Goal: Task Accomplishment & Management: Complete application form

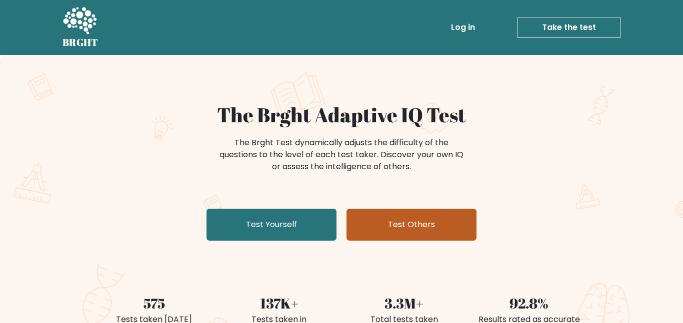
click at [408, 219] on link "Test Others" at bounding box center [411, 225] width 130 height 32
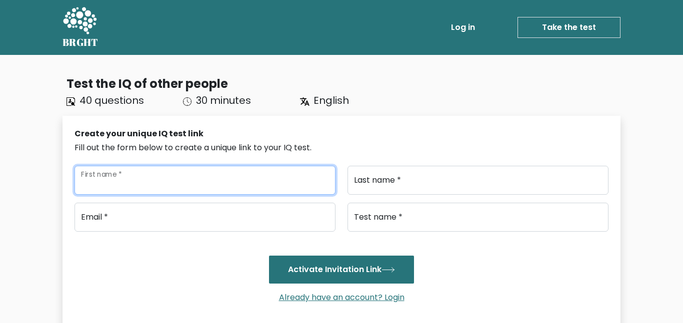
click at [86, 181] on input "First name *" at bounding box center [204, 180] width 261 height 29
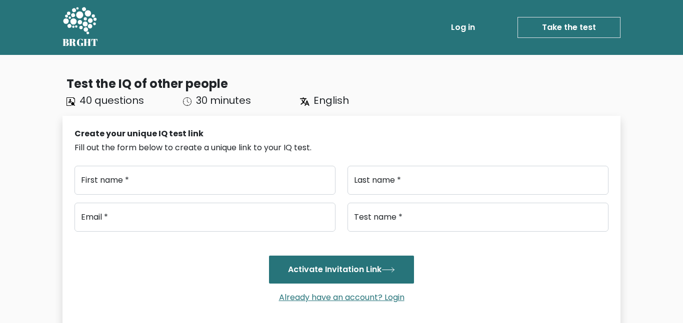
click at [567, 34] on link "Take the test" at bounding box center [568, 27] width 103 height 21
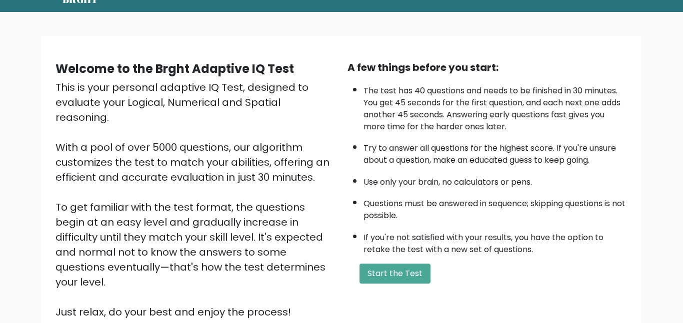
scroll to position [99, 0]
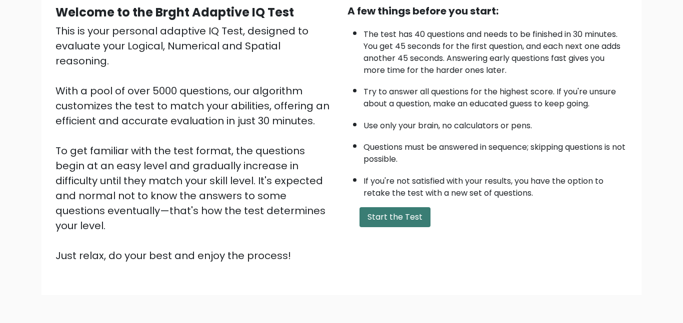
click at [396, 208] on button "Start the Test" at bounding box center [394, 217] width 71 height 20
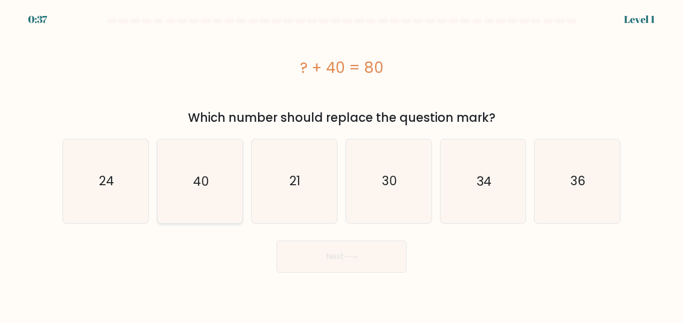
click at [190, 199] on icon "40" at bounding box center [199, 180] width 83 height 83
click at [341, 164] on input "b. 40" at bounding box center [341, 163] width 0 height 2
radio input "true"
click at [318, 266] on button "Next" at bounding box center [341, 257] width 130 height 32
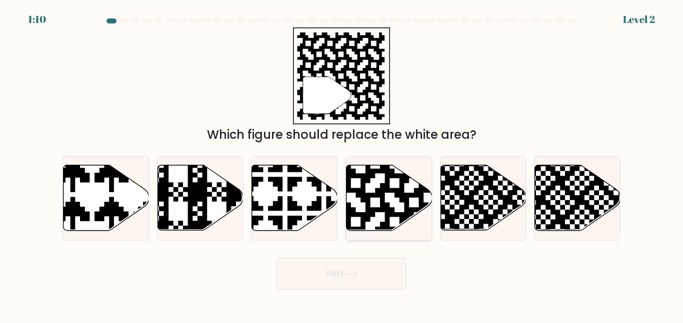
click at [396, 198] on icon at bounding box center [388, 197] width 85 height 65
click at [342, 164] on input "d." at bounding box center [341, 163] width 0 height 2
radio input "true"
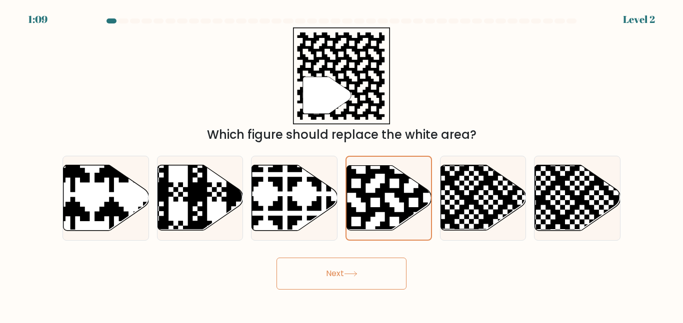
click at [371, 279] on button "Next" at bounding box center [341, 274] width 130 height 32
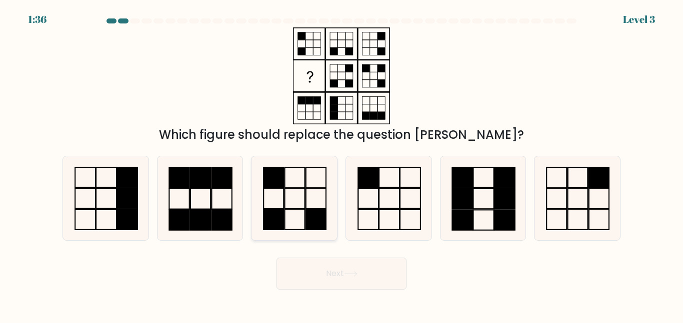
click at [287, 196] on icon at bounding box center [293, 197] width 83 height 83
click at [341, 164] on input "c." at bounding box center [341, 163] width 0 height 2
radio input "true"
click at [331, 265] on button "Next" at bounding box center [341, 274] width 130 height 32
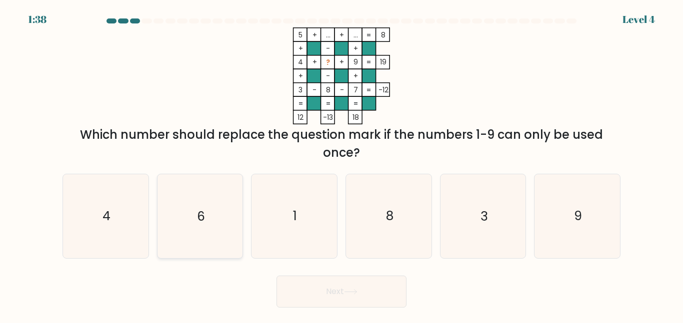
click at [180, 213] on icon "6" at bounding box center [199, 215] width 83 height 83
click at [341, 164] on input "b. 6" at bounding box center [341, 163] width 0 height 2
radio input "true"
click at [340, 286] on button "Next" at bounding box center [341, 292] width 130 height 32
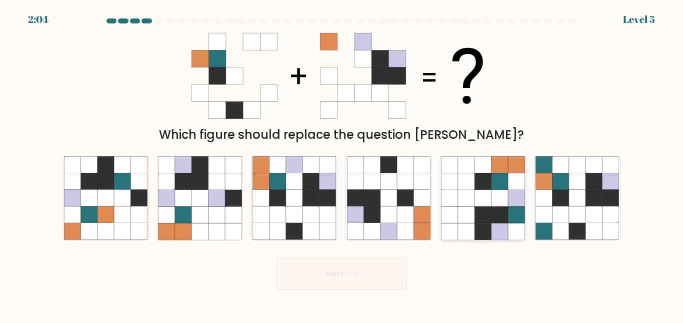
click at [474, 209] on icon at bounding box center [466, 215] width 16 height 16
click at [342, 164] on input "e." at bounding box center [341, 163] width 0 height 2
radio input "true"
click at [294, 281] on button "Next" at bounding box center [341, 274] width 130 height 32
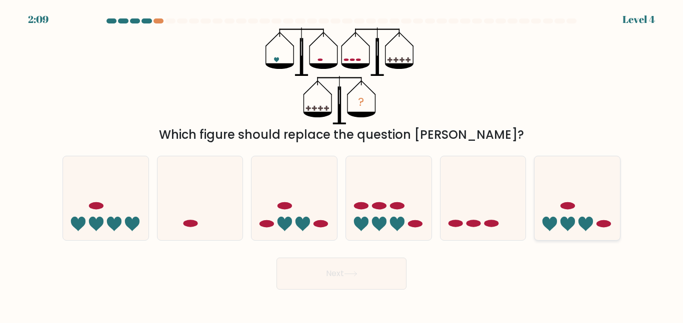
click at [605, 213] on icon at bounding box center [576, 198] width 85 height 70
click at [342, 164] on input "f." at bounding box center [341, 163] width 0 height 2
radio input "true"
click at [306, 271] on button "Next" at bounding box center [341, 274] width 130 height 32
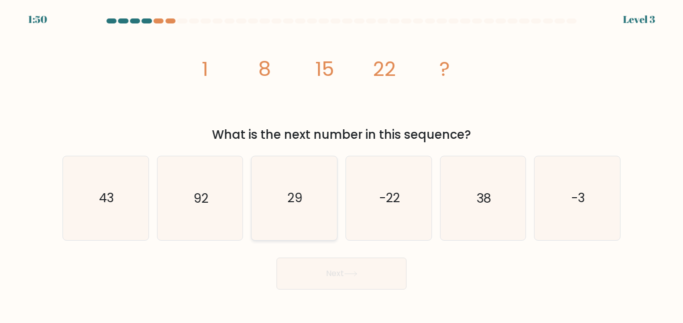
click at [288, 177] on icon "29" at bounding box center [293, 197] width 83 height 83
click at [341, 164] on input "c. 29" at bounding box center [341, 163] width 0 height 2
radio input "true"
click at [365, 294] on body "1:49 Level 3" at bounding box center [341, 161] width 683 height 323
click at [350, 270] on button "Next" at bounding box center [341, 274] width 130 height 32
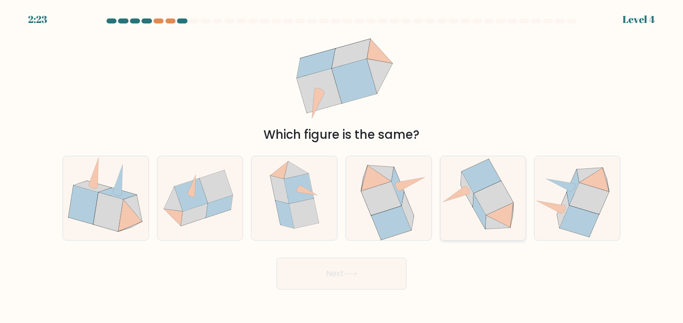
click at [491, 190] on icon at bounding box center [493, 198] width 39 height 34
click at [342, 164] on input "e." at bounding box center [341, 163] width 0 height 2
radio input "true"
click at [317, 275] on button "Next" at bounding box center [341, 274] width 130 height 32
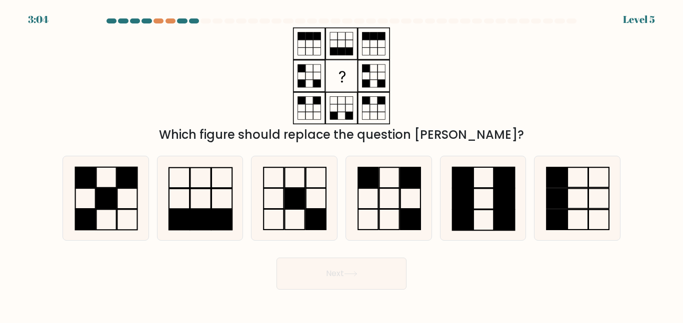
click at [576, 27] on div "Which figure should replace the question mark?" at bounding box center [341, 85] width 570 height 116
click at [541, 16] on div "3:03 Level 5" at bounding box center [341, 13] width 683 height 27
click at [399, 239] on icon at bounding box center [388, 197] width 83 height 83
click at [342, 164] on input "d." at bounding box center [341, 163] width 0 height 2
radio input "true"
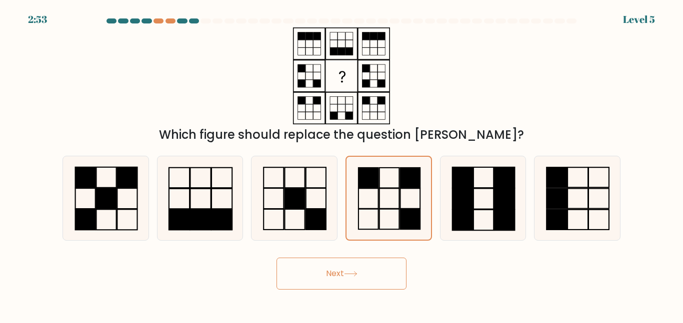
click at [376, 270] on button "Next" at bounding box center [341, 274] width 130 height 32
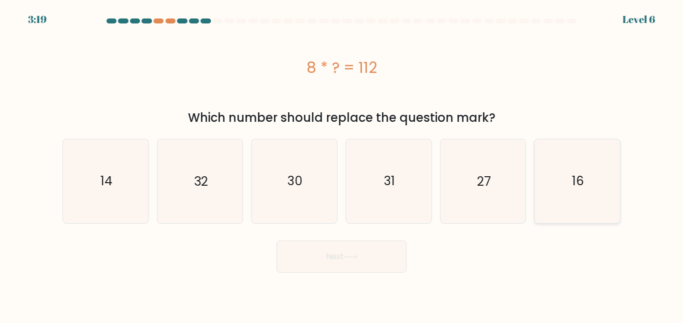
click at [577, 192] on icon "16" at bounding box center [576, 180] width 83 height 83
click at [342, 164] on input "f. 16" at bounding box center [341, 163] width 0 height 2
radio input "true"
click at [343, 270] on button "Next" at bounding box center [341, 257] width 130 height 32
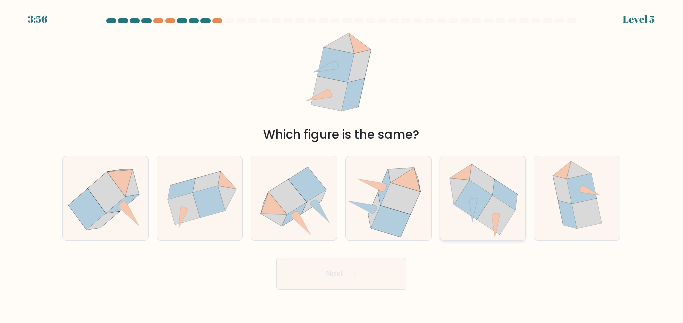
click at [473, 223] on icon at bounding box center [482, 198] width 85 height 79
click at [342, 164] on input "e." at bounding box center [341, 163] width 0 height 2
radio input "true"
click at [358, 269] on button "Next" at bounding box center [341, 274] width 130 height 32
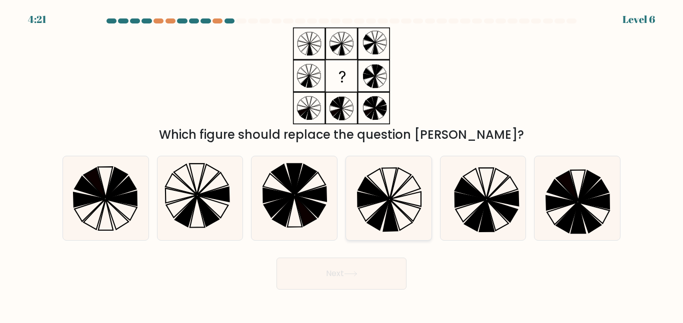
click at [360, 193] on icon at bounding box center [372, 199] width 31 height 14
click at [342, 164] on input "d." at bounding box center [341, 163] width 0 height 2
radio input "true"
click at [334, 271] on button "Next" at bounding box center [341, 274] width 130 height 32
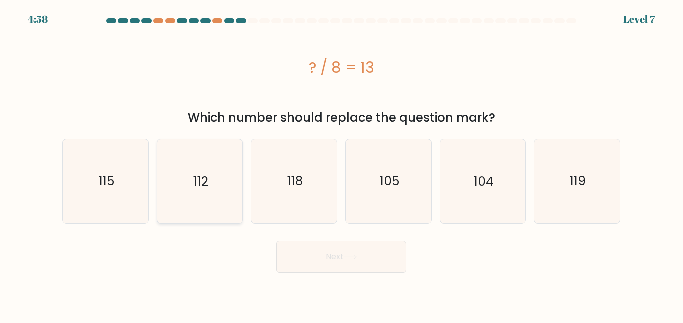
click at [226, 167] on icon "112" at bounding box center [199, 180] width 83 height 83
click at [341, 164] on input "b. 112" at bounding box center [341, 163] width 0 height 2
radio input "true"
click at [357, 254] on icon at bounding box center [350, 256] width 13 height 5
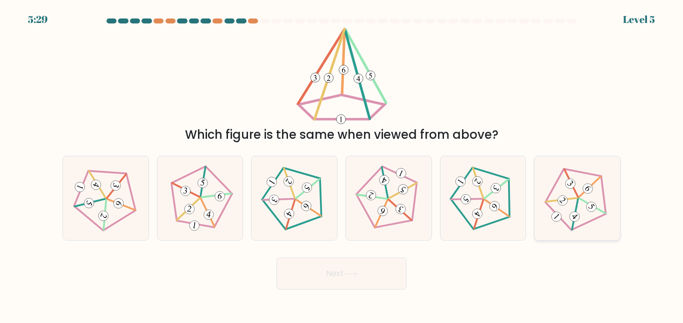
click at [605, 229] on icon at bounding box center [577, 198] width 67 height 67
click at [342, 164] on input "f." at bounding box center [341, 163] width 0 height 2
radio input "true"
click at [364, 280] on button "Next" at bounding box center [341, 274] width 130 height 32
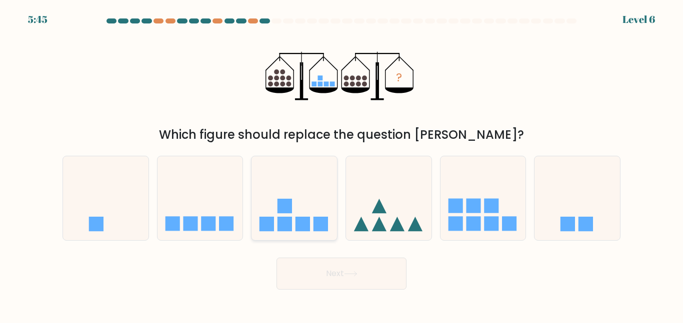
click at [261, 236] on div at bounding box center [294, 198] width 86 height 84
click at [341, 164] on input "c." at bounding box center [341, 163] width 0 height 2
radio input "true"
click at [174, 198] on icon at bounding box center [199, 198] width 85 height 70
click at [341, 164] on input "b." at bounding box center [341, 163] width 0 height 2
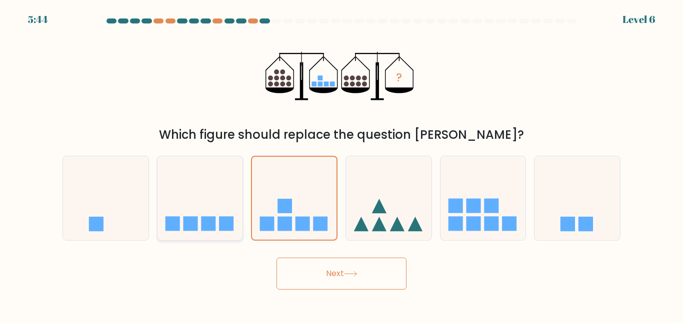
radio input "true"
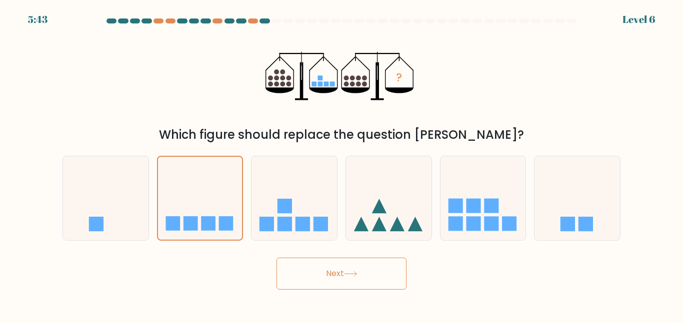
click at [324, 276] on button "Next" at bounding box center [341, 274] width 130 height 32
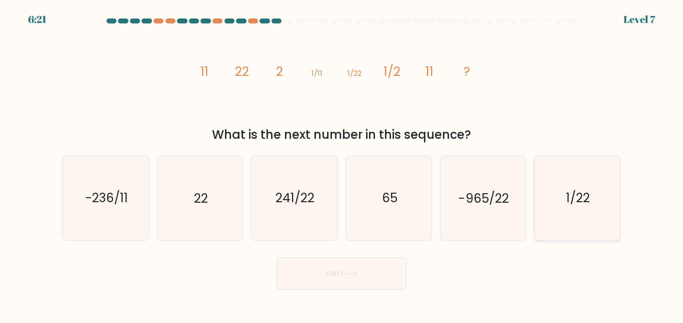
click at [585, 212] on icon "1/22" at bounding box center [576, 197] width 83 height 83
click at [342, 164] on input "f. 1/22" at bounding box center [341, 163] width 0 height 2
radio input "true"
click at [336, 279] on button "Next" at bounding box center [341, 274] width 130 height 32
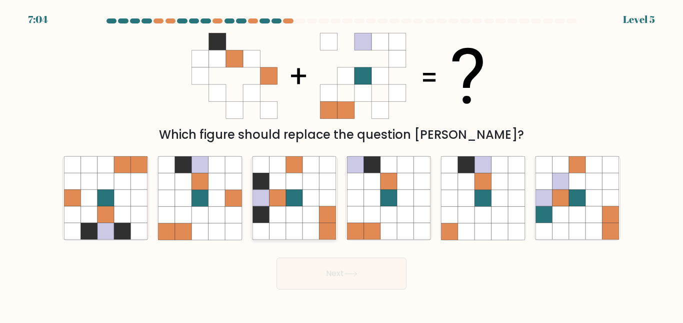
click at [325, 223] on icon at bounding box center [327, 231] width 16 height 16
click at [341, 164] on input "c." at bounding box center [341, 163] width 0 height 2
radio input "true"
click at [344, 268] on button "Next" at bounding box center [341, 274] width 130 height 32
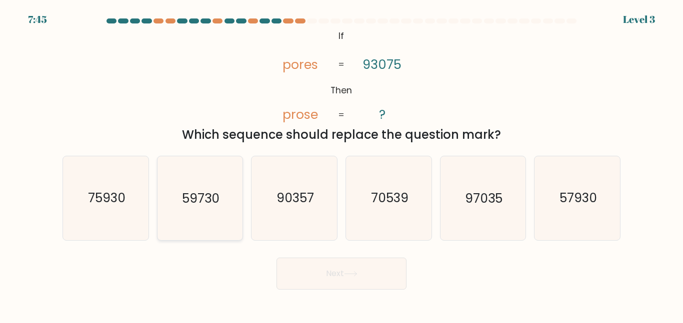
click at [193, 202] on text "59730" at bounding box center [200, 197] width 37 height 17
click at [341, 164] on input "b. 59730" at bounding box center [341, 163] width 0 height 2
radio input "true"
click at [381, 299] on body "7:45 Level 3 If" at bounding box center [341, 161] width 683 height 323
click at [354, 273] on icon at bounding box center [350, 273] width 13 height 5
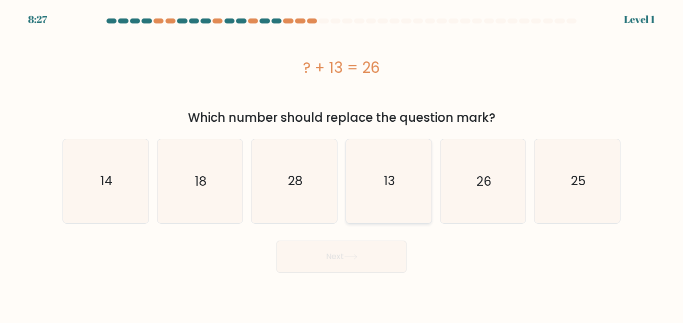
click at [351, 197] on icon "13" at bounding box center [388, 180] width 83 height 83
click at [342, 164] on input "d. 13" at bounding box center [341, 163] width 0 height 2
radio input "true"
click at [317, 265] on button "Next" at bounding box center [341, 257] width 130 height 32
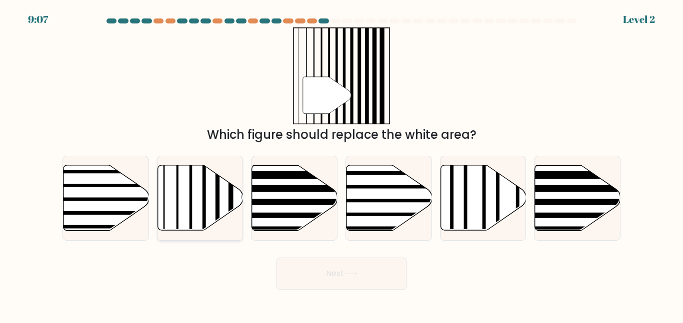
click at [221, 178] on icon at bounding box center [199, 197] width 85 height 65
click at [341, 164] on input "b." at bounding box center [341, 163] width 0 height 2
radio input "true"
click at [336, 274] on button "Next" at bounding box center [341, 274] width 130 height 32
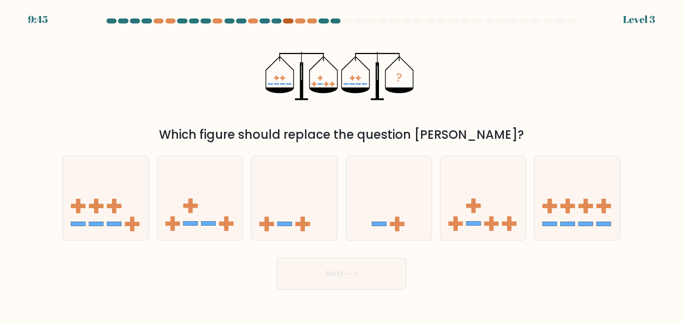
click at [285, 21] on div at bounding box center [288, 20] width 10 height 5
click at [202, 192] on icon at bounding box center [199, 198] width 85 height 70
click at [341, 164] on input "b." at bounding box center [341, 163] width 0 height 2
radio input "true"
click at [316, 278] on button "Next" at bounding box center [341, 274] width 130 height 32
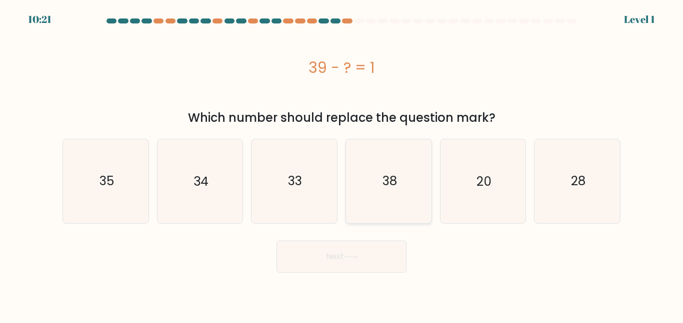
click at [364, 211] on icon "38" at bounding box center [388, 180] width 83 height 83
click at [342, 164] on input "d. 38" at bounding box center [341, 163] width 0 height 2
radio input "true"
click at [327, 248] on button "Next" at bounding box center [341, 257] width 130 height 32
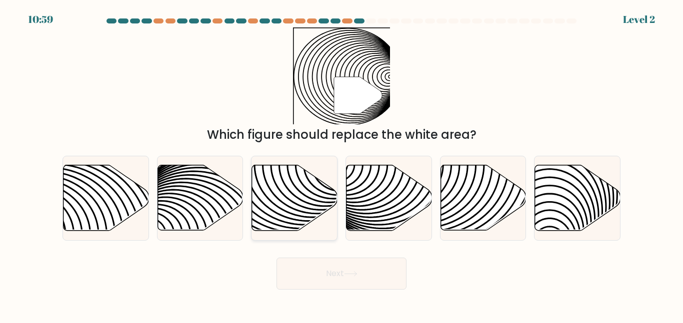
click at [304, 189] on icon at bounding box center [294, 197] width 85 height 65
click at [341, 164] on input "c." at bounding box center [341, 163] width 0 height 2
radio input "true"
click at [310, 283] on button "Next" at bounding box center [341, 274] width 130 height 32
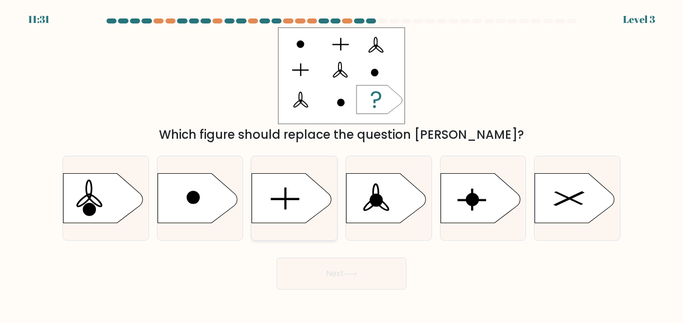
click at [297, 195] on icon at bounding box center [292, 198] width 80 height 50
click at [341, 164] on input "c." at bounding box center [341, 163] width 0 height 2
radio input "true"
click at [343, 273] on button "Next" at bounding box center [341, 274] width 130 height 32
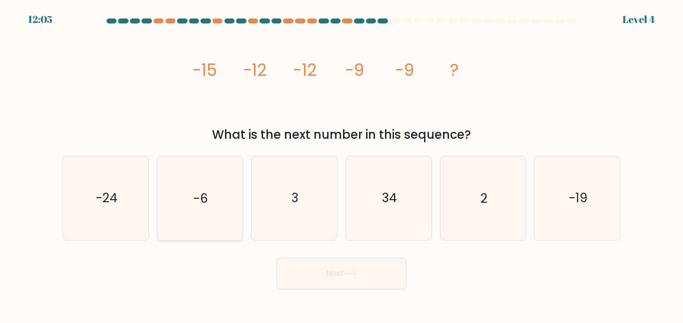
click at [178, 209] on icon "-6" at bounding box center [199, 197] width 83 height 83
click at [341, 164] on input "b. -6" at bounding box center [341, 163] width 0 height 2
radio input "true"
click at [297, 272] on button "Next" at bounding box center [341, 274] width 130 height 32
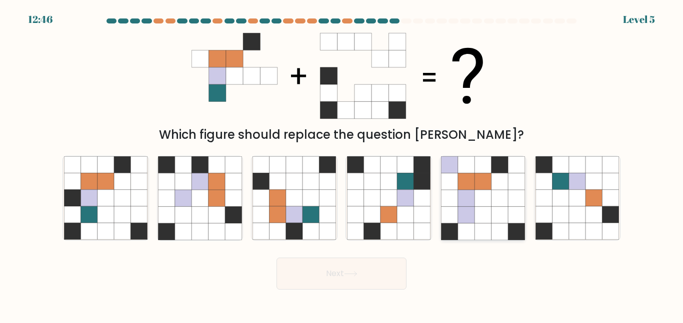
click at [455, 214] on icon at bounding box center [449, 215] width 16 height 16
click at [342, 164] on input "e." at bounding box center [341, 163] width 0 height 2
radio input "true"
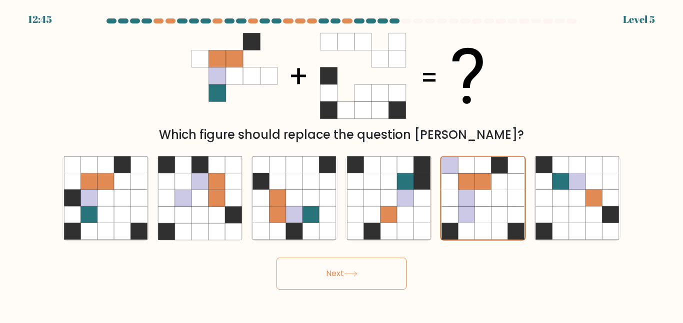
click at [376, 281] on button "Next" at bounding box center [341, 274] width 130 height 32
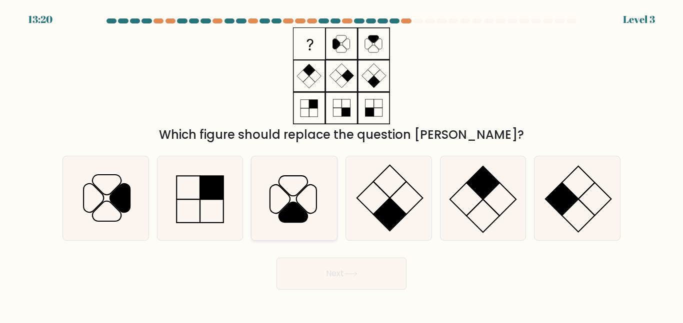
click at [267, 190] on icon at bounding box center [293, 197] width 83 height 83
click at [341, 164] on input "c." at bounding box center [341, 163] width 0 height 2
radio input "true"
click at [358, 290] on body "13:18 Level 3" at bounding box center [341, 161] width 683 height 323
click at [357, 278] on button "Next" at bounding box center [341, 274] width 130 height 32
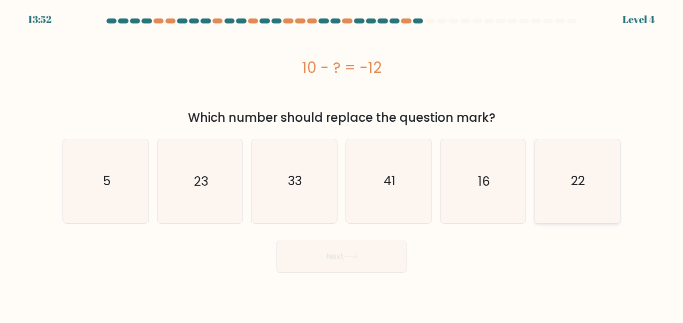
click at [566, 216] on icon "22" at bounding box center [576, 180] width 83 height 83
click at [342, 164] on input "f. 22" at bounding box center [341, 163] width 0 height 2
radio input "true"
click at [364, 254] on button "Next" at bounding box center [341, 257] width 130 height 32
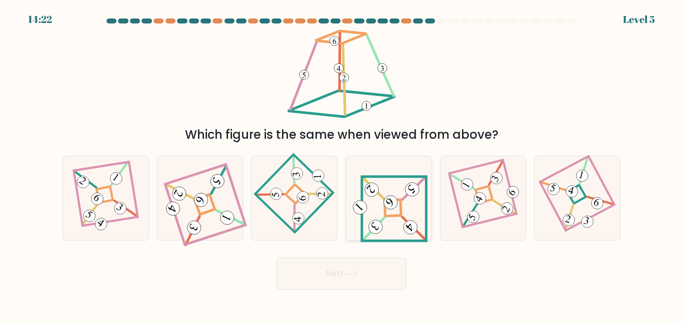
click at [373, 211] on icon at bounding box center [388, 198] width 77 height 67
click at [342, 164] on input "d." at bounding box center [341, 163] width 0 height 2
radio input "true"
click at [335, 270] on button "Next" at bounding box center [341, 274] width 130 height 32
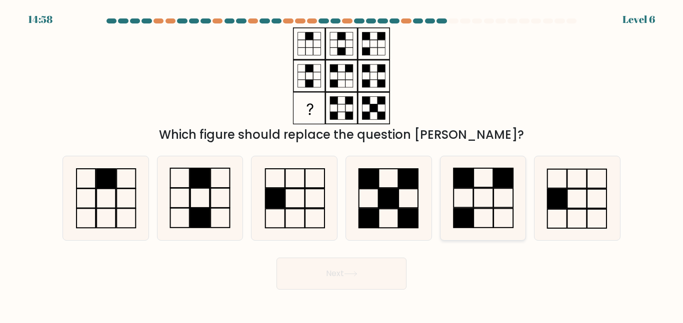
click at [452, 222] on icon at bounding box center [482, 197] width 83 height 83
click at [342, 164] on input "e." at bounding box center [341, 163] width 0 height 2
radio input "true"
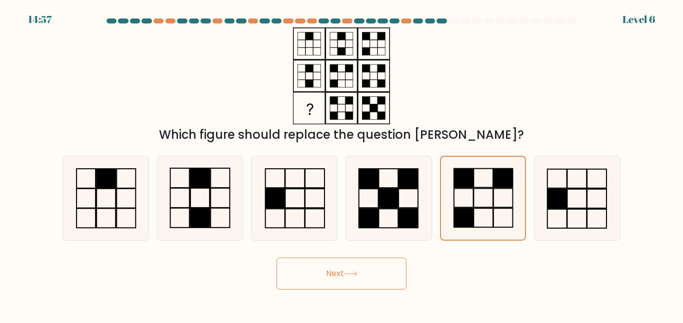
click at [361, 269] on button "Next" at bounding box center [341, 274] width 130 height 32
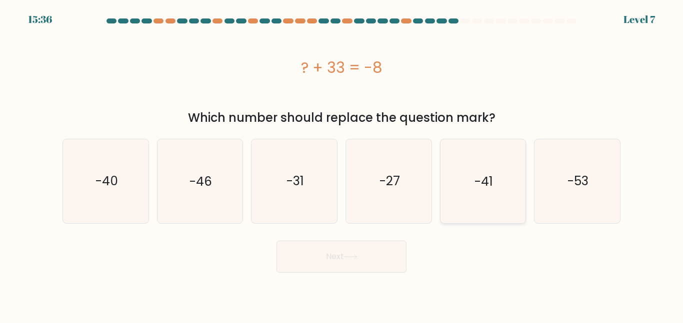
click at [502, 186] on icon "-41" at bounding box center [482, 180] width 83 height 83
click at [342, 164] on input "e. -41" at bounding box center [341, 163] width 0 height 2
radio input "true"
click at [634, 220] on form "a." at bounding box center [341, 145] width 683 height 254
click at [579, 200] on icon "-53" at bounding box center [576, 180] width 83 height 83
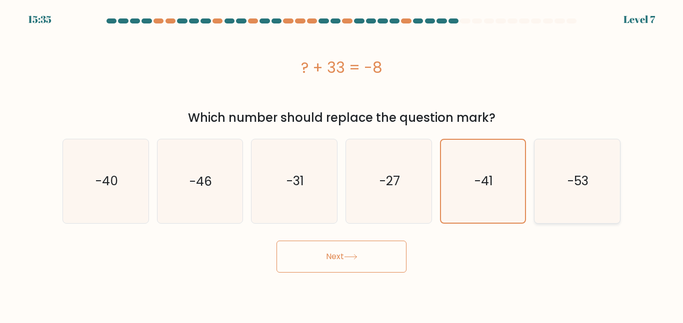
click at [342, 164] on input "f. -53" at bounding box center [341, 163] width 0 height 2
radio input "true"
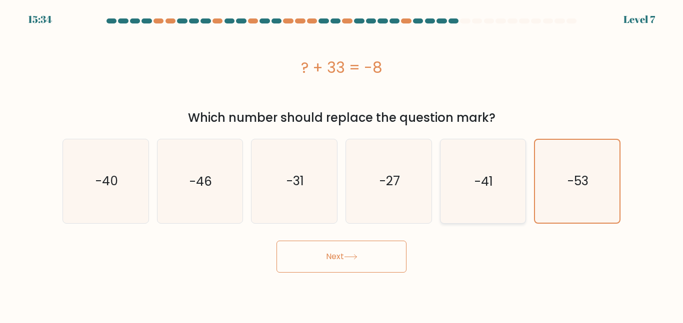
click at [465, 207] on icon "-41" at bounding box center [482, 180] width 83 height 83
click at [342, 164] on input "e. -41" at bounding box center [341, 163] width 0 height 2
radio input "true"
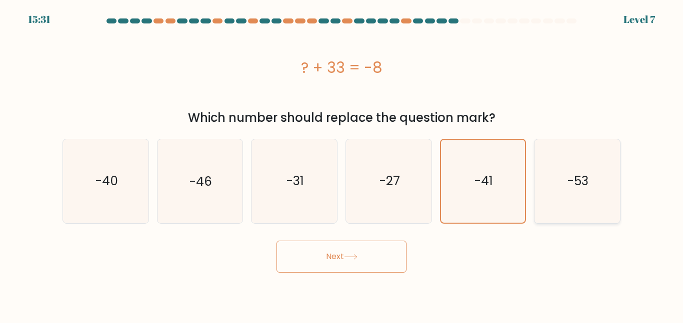
click at [565, 212] on icon "-53" at bounding box center [576, 180] width 83 height 83
click at [342, 164] on input "f. -53" at bounding box center [341, 163] width 0 height 2
radio input "true"
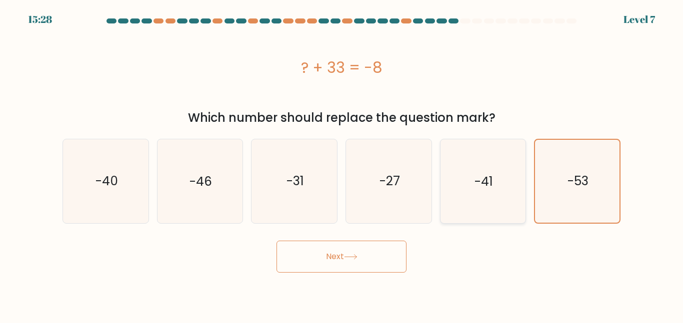
click at [497, 210] on icon "-41" at bounding box center [482, 180] width 83 height 83
click at [342, 164] on input "e. -41" at bounding box center [341, 163] width 0 height 2
radio input "true"
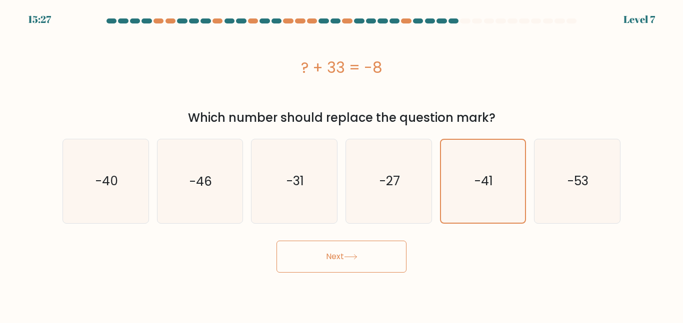
click at [356, 252] on button "Next" at bounding box center [341, 257] width 130 height 32
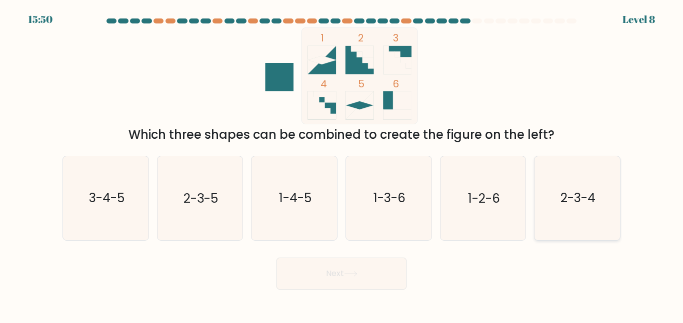
click at [560, 207] on icon "2-3-4" at bounding box center [576, 197] width 83 height 83
click at [342, 164] on input "f. 2-3-4" at bounding box center [341, 163] width 0 height 2
radio input "true"
click at [318, 268] on button "Next" at bounding box center [341, 274] width 130 height 32
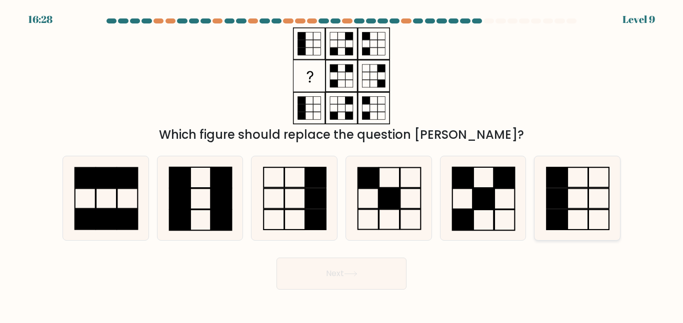
click at [542, 165] on icon at bounding box center [576, 197] width 83 height 83
click at [342, 164] on input "f." at bounding box center [341, 163] width 0 height 2
radio input "true"
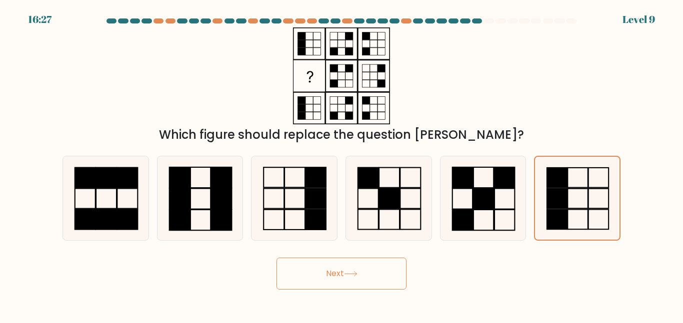
click at [382, 277] on button "Next" at bounding box center [341, 274] width 130 height 32
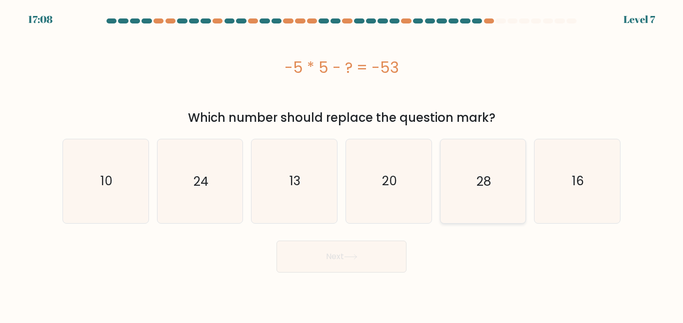
click at [473, 163] on icon "28" at bounding box center [482, 180] width 83 height 83
click at [342, 163] on input "e. 28" at bounding box center [341, 163] width 0 height 2
radio input "true"
click at [323, 253] on button "Next" at bounding box center [341, 257] width 130 height 32
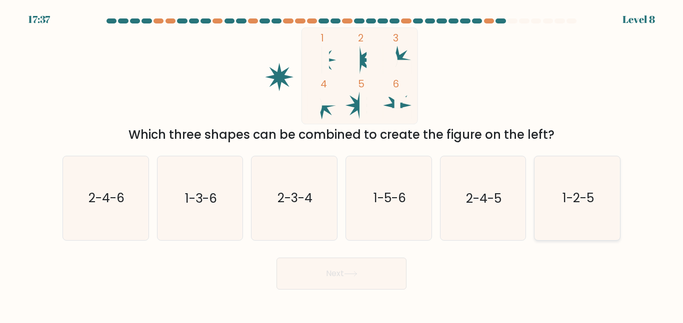
click at [588, 202] on text "1-2-5" at bounding box center [577, 197] width 31 height 17
click at [342, 164] on input "f. 1-2-5" at bounding box center [341, 163] width 0 height 2
radio input "true"
click at [326, 278] on button "Next" at bounding box center [341, 274] width 130 height 32
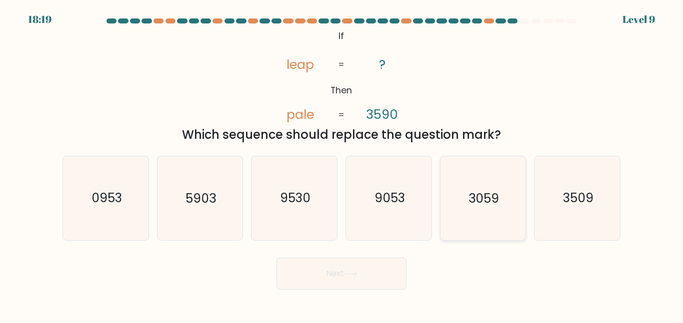
click at [516, 193] on icon "3059" at bounding box center [482, 197] width 83 height 83
click at [342, 164] on input "e. 3059" at bounding box center [341, 163] width 0 height 2
radio input "true"
click at [355, 285] on button "Next" at bounding box center [341, 274] width 130 height 32
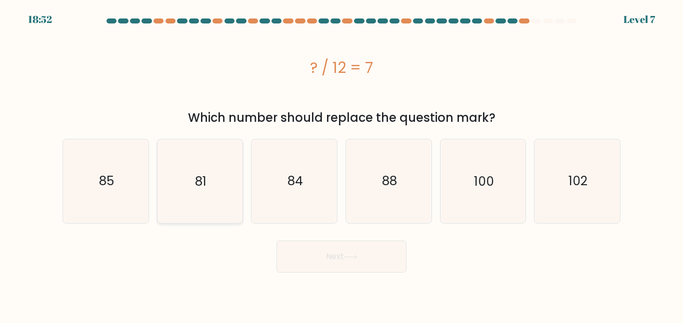
click at [201, 215] on icon "81" at bounding box center [199, 180] width 83 height 83
click at [341, 164] on input "b. 81" at bounding box center [341, 163] width 0 height 2
radio input "true"
click at [350, 250] on button "Next" at bounding box center [341, 257] width 130 height 32
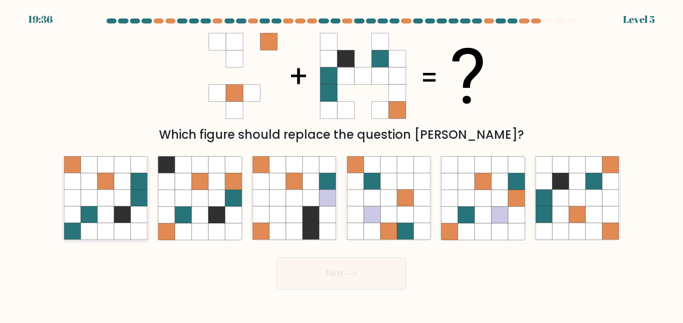
click at [147, 176] on icon at bounding box center [138, 181] width 16 height 16
click at [341, 164] on input "a." at bounding box center [341, 163] width 0 height 2
radio input "true"
click at [345, 275] on button "Next" at bounding box center [341, 274] width 130 height 32
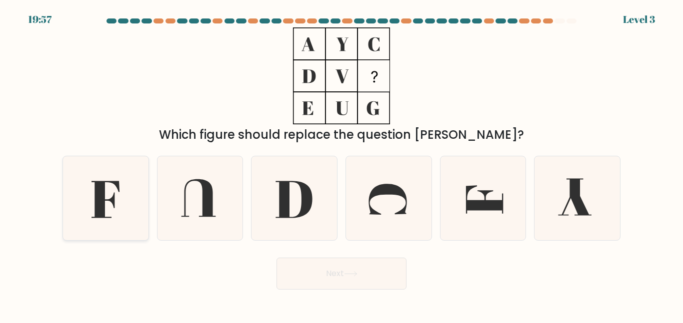
click at [80, 192] on icon at bounding box center [105, 197] width 83 height 83
click at [341, 164] on input "a." at bounding box center [341, 163] width 0 height 2
radio input "true"
click at [331, 282] on button "Next" at bounding box center [341, 274] width 130 height 32
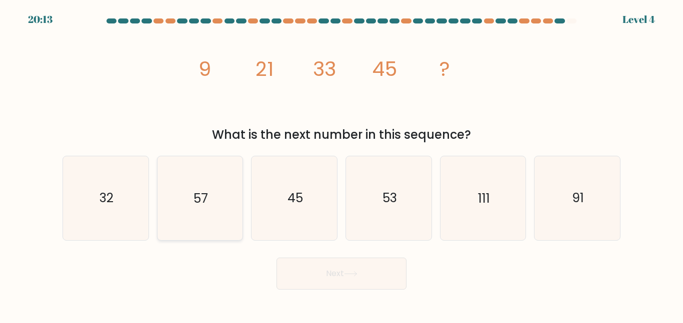
click at [194, 201] on text "57" at bounding box center [200, 197] width 14 height 17
click at [341, 164] on input "b. 57" at bounding box center [341, 163] width 0 height 2
radio input "true"
click at [324, 275] on button "Next" at bounding box center [341, 274] width 130 height 32
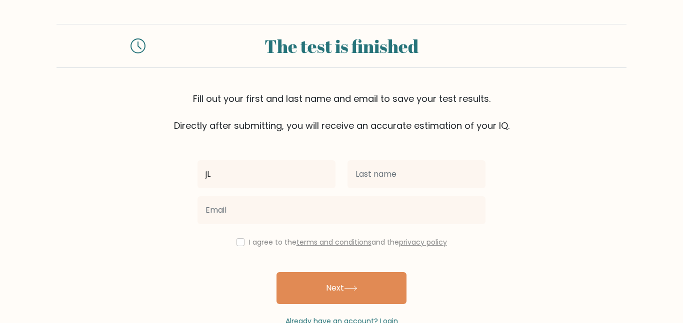
type input "j"
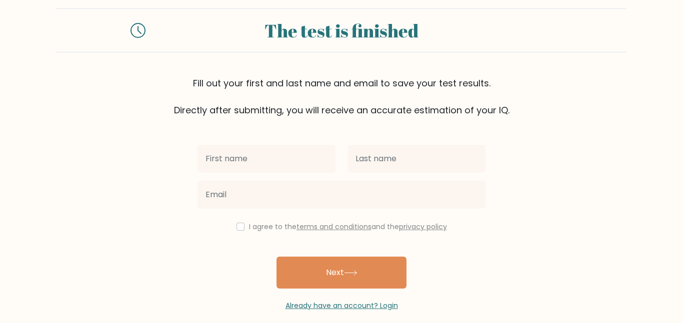
scroll to position [24, 0]
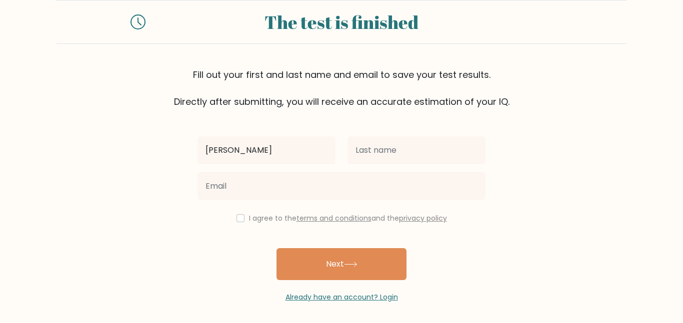
type input "[PERSON_NAME]"
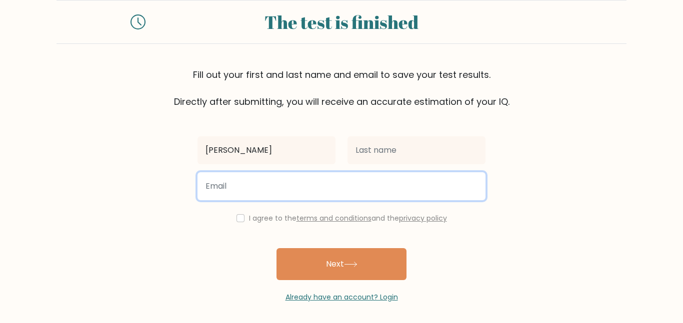
click at [415, 195] on input "email" at bounding box center [341, 186] width 288 height 28
type input "jaliya_law@kcsdschools.org"
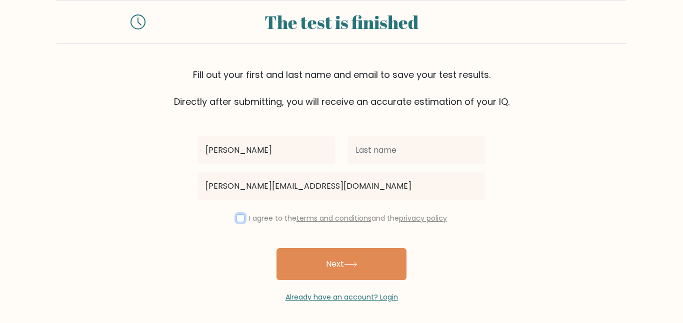
click at [241, 221] on input "checkbox" at bounding box center [240, 218] width 8 height 8
checkbox input "true"
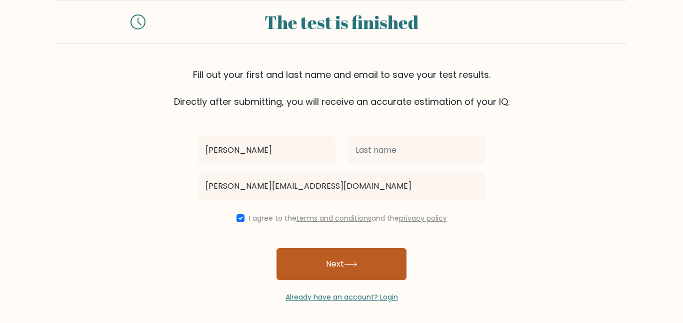
click at [334, 266] on button "Next" at bounding box center [341, 264] width 130 height 32
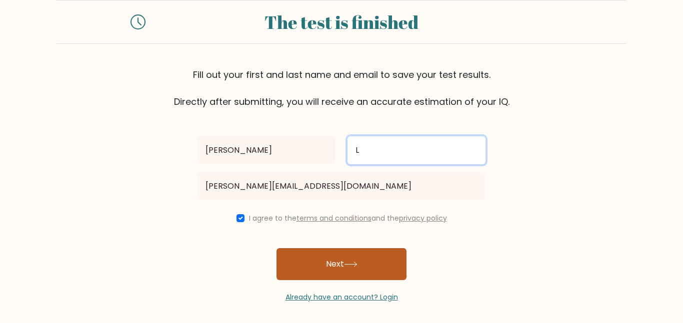
type input "L"
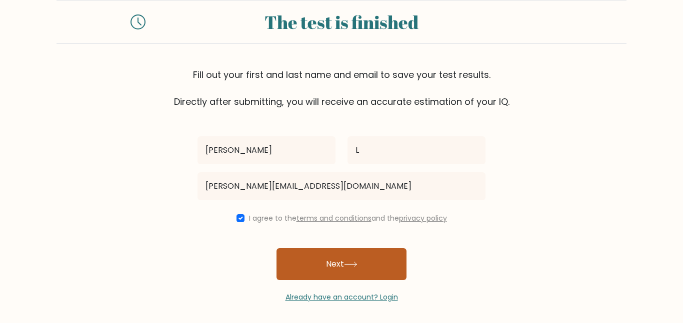
click at [367, 265] on button "Next" at bounding box center [341, 264] width 130 height 32
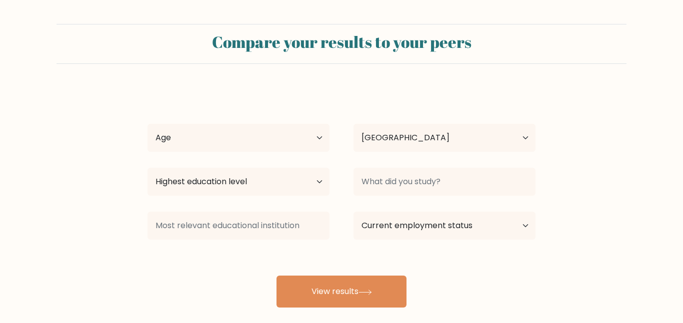
select select "US"
click at [278, 139] on select "Age Under [DEMOGRAPHIC_DATA] [DEMOGRAPHIC_DATA] [DEMOGRAPHIC_DATA] [DEMOGRAPHIC…" at bounding box center [238, 138] width 182 height 28
select select "min_18"
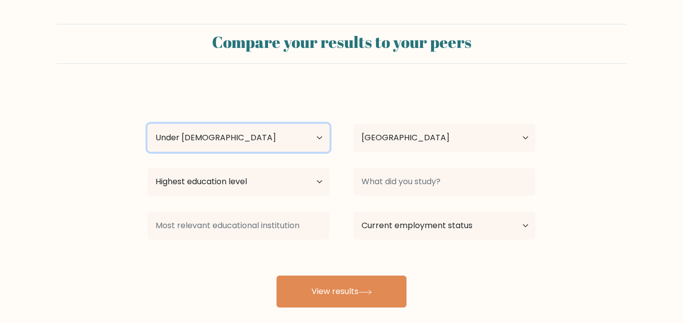
click at [147, 124] on select "Age Under [DEMOGRAPHIC_DATA] [DEMOGRAPHIC_DATA] [DEMOGRAPHIC_DATA] [DEMOGRAPHIC…" at bounding box center [238, 138] width 182 height 28
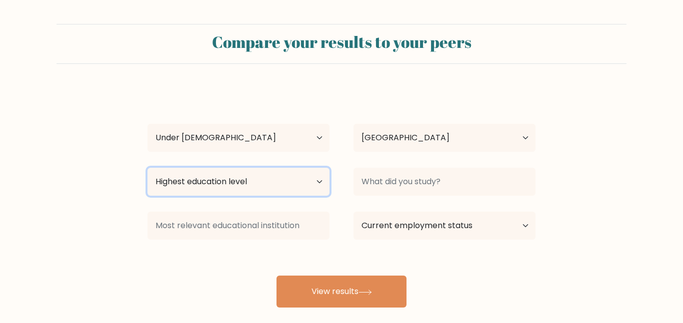
click at [281, 189] on select "Highest education level No schooling Primary Lower Secondary Upper Secondary Oc…" at bounding box center [238, 182] width 182 height 28
select select "upper_secondary"
click at [147, 168] on select "Highest education level No schooling Primary Lower Secondary Upper Secondary Oc…" at bounding box center [238, 182] width 182 height 28
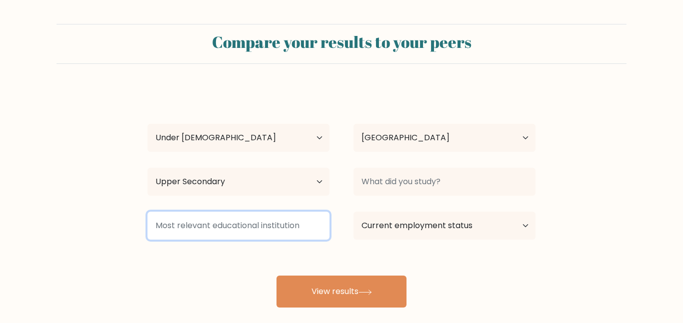
click at [238, 234] on input at bounding box center [238, 226] width 182 height 28
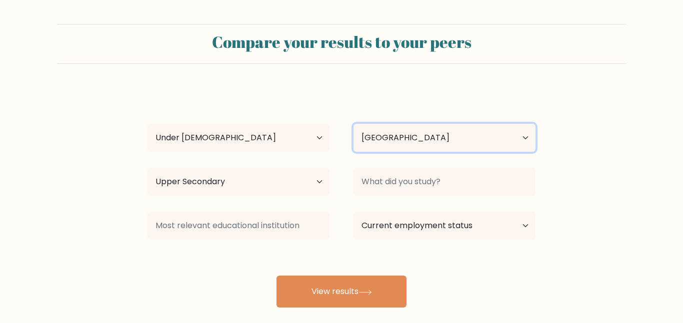
click at [408, 141] on select "Country Afghanistan Albania Algeria American Samoa Andorra Angola Anguilla Anta…" at bounding box center [444, 138] width 182 height 28
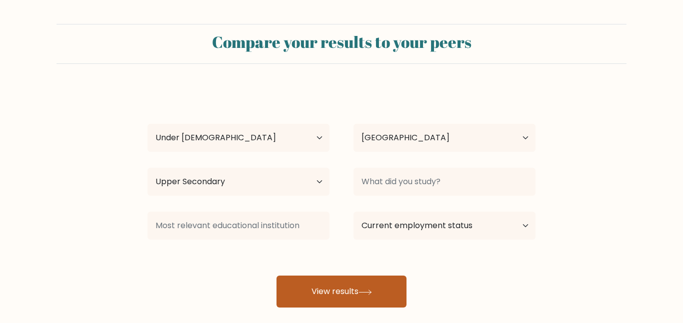
click at [353, 290] on button "View results" at bounding box center [341, 292] width 130 height 32
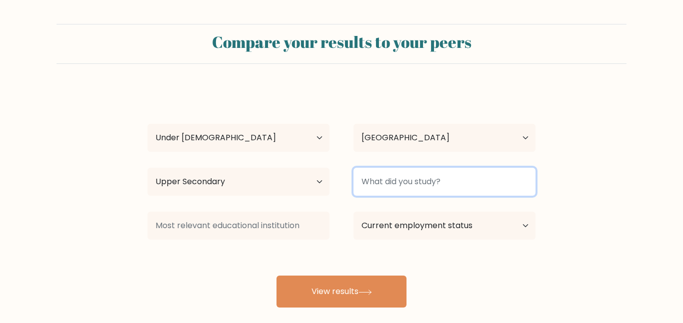
click at [439, 183] on input at bounding box center [444, 182] width 182 height 28
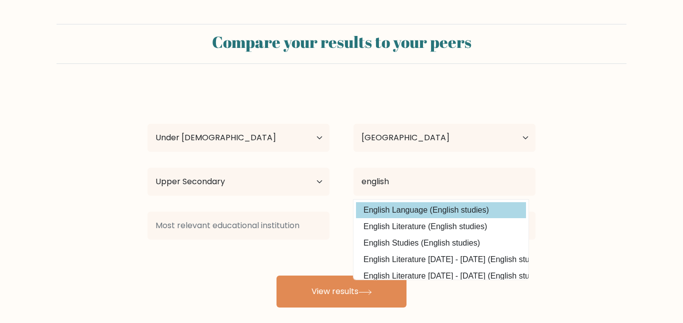
click at [450, 210] on option "English Language (English studies)" at bounding box center [441, 210] width 170 height 16
type input "English Language"
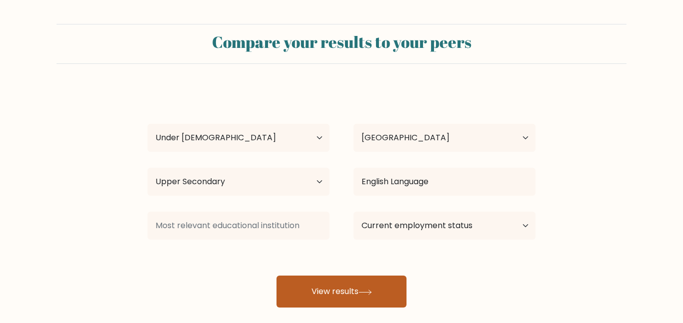
click at [334, 302] on button "View results" at bounding box center [341, 292] width 130 height 32
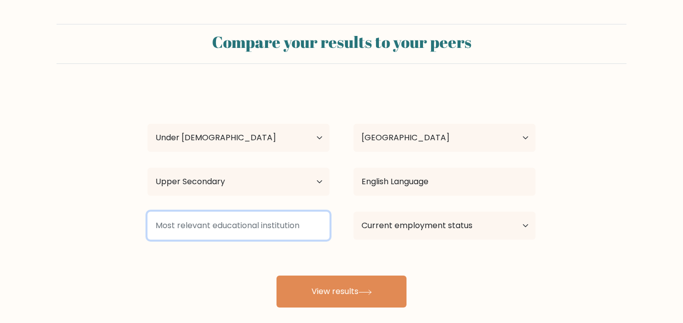
click at [227, 213] on input at bounding box center [238, 226] width 182 height 28
click at [243, 224] on input at bounding box center [238, 226] width 182 height 28
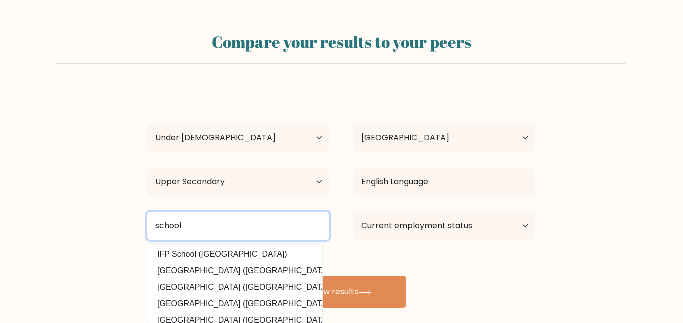
type input "school"
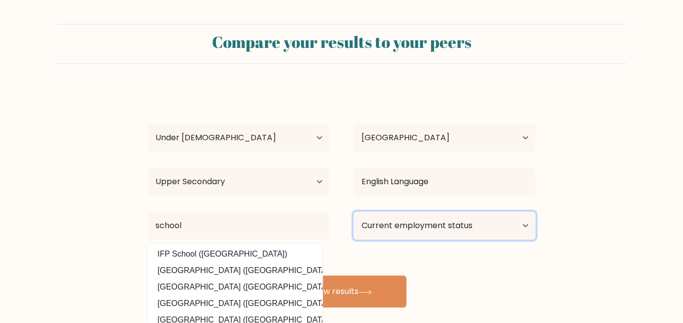
click at [405, 220] on select "Current employment status Employed Student Retired Other / prefer not to answer" at bounding box center [444, 226] width 182 height 28
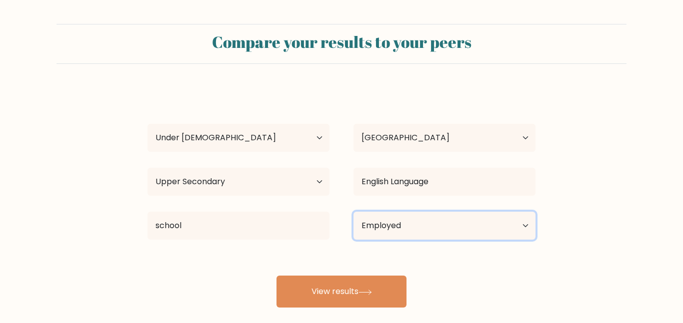
click at [353, 212] on select "Current employment status Employed Student Retired Other / prefer not to answer" at bounding box center [444, 226] width 182 height 28
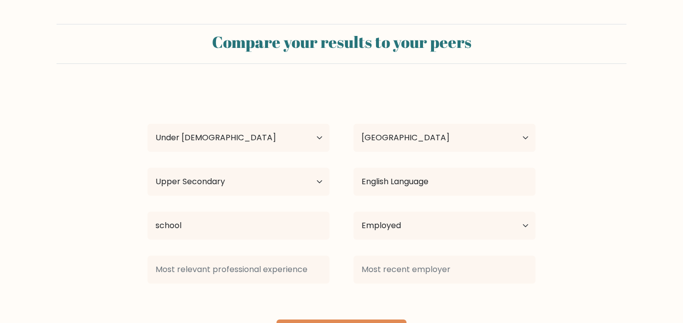
click at [450, 152] on div "Country Afghanistan Albania Algeria American Samoa Andorra Angola Anguilla Anta…" at bounding box center [444, 138] width 206 height 36
click at [415, 242] on div "Current employment status Employed Student Retired Other / prefer not to answer" at bounding box center [444, 226] width 206 height 36
click at [409, 236] on select "Current employment status Employed Student Retired Other / prefer not to answer" at bounding box center [444, 226] width 182 height 28
click at [353, 212] on select "Current employment status Employed Student Retired Other / prefer not to answer" at bounding box center [444, 226] width 182 height 28
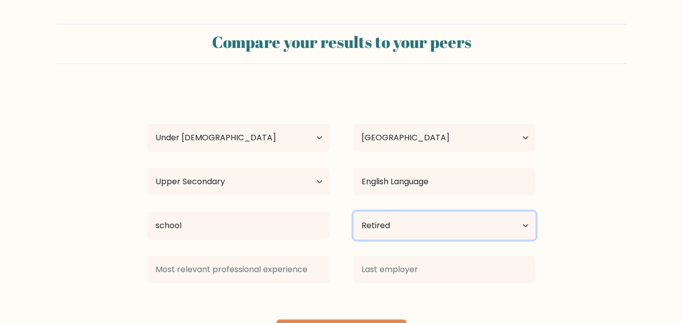
click at [381, 217] on select "Current employment status Employed Student Retired Other / prefer not to answer" at bounding box center [444, 226] width 182 height 28
select select "student"
click at [353, 212] on select "Current employment status Employed Student Retired Other / prefer not to answer" at bounding box center [444, 226] width 182 height 28
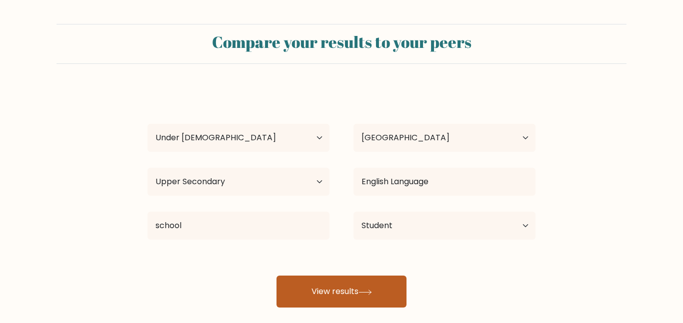
click at [329, 295] on button "View results" at bounding box center [341, 292] width 130 height 32
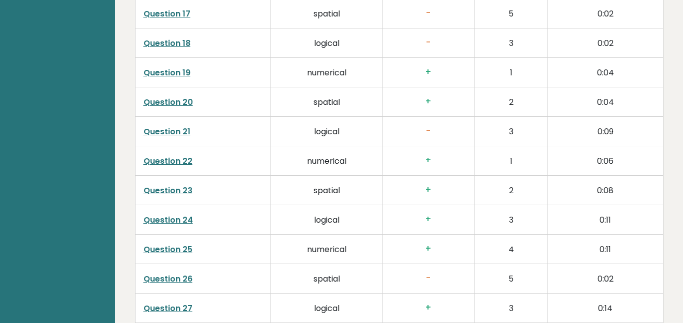
scroll to position [2582, 0]
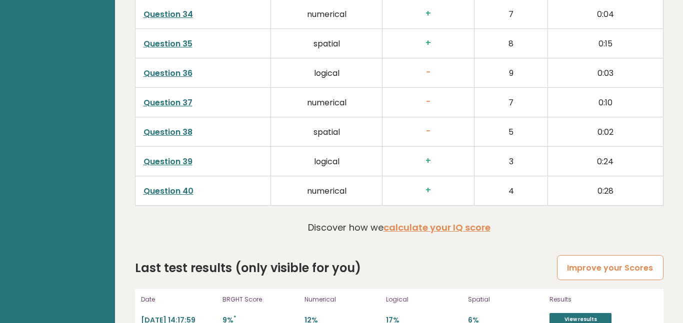
click at [580, 255] on link "Improve your Scores" at bounding box center [610, 267] width 106 height 25
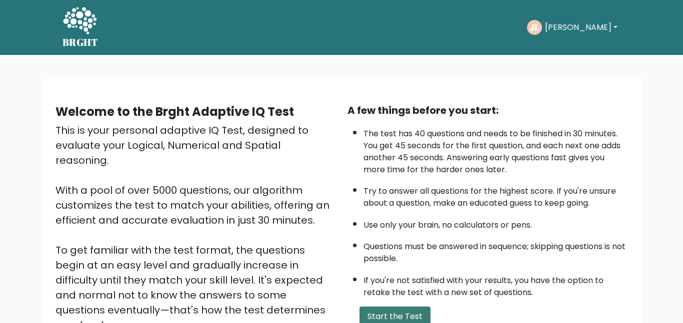
click at [390, 310] on button "Start the Test" at bounding box center [394, 317] width 71 height 20
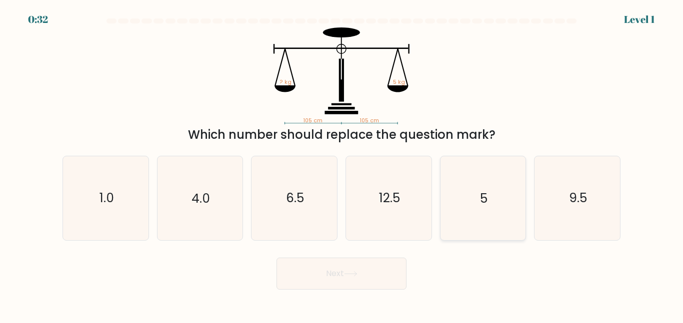
click at [473, 200] on icon "5" at bounding box center [482, 197] width 83 height 83
click at [342, 164] on input "e. 5" at bounding box center [341, 163] width 0 height 2
radio input "true"
click at [300, 276] on button "Next" at bounding box center [341, 274] width 130 height 32
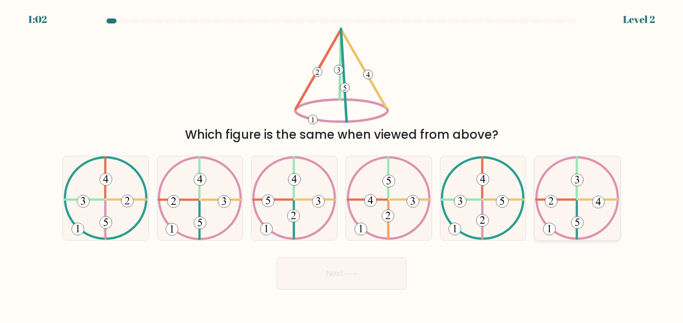
click at [581, 179] on 490 at bounding box center [577, 180] width 12 height 12
click at [342, 164] on input "f." at bounding box center [341, 163] width 0 height 2
radio input "true"
click at [326, 279] on button "Next" at bounding box center [341, 274] width 130 height 32
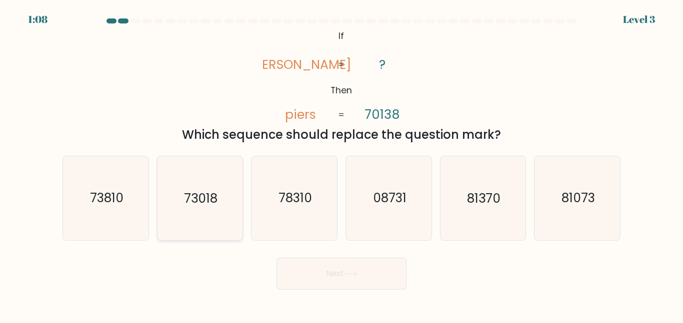
click at [206, 192] on text "73018" at bounding box center [200, 197] width 33 height 17
click at [341, 164] on input "b. 73018" at bounding box center [341, 163] width 0 height 2
radio input "true"
click at [327, 277] on button "Next" at bounding box center [341, 274] width 130 height 32
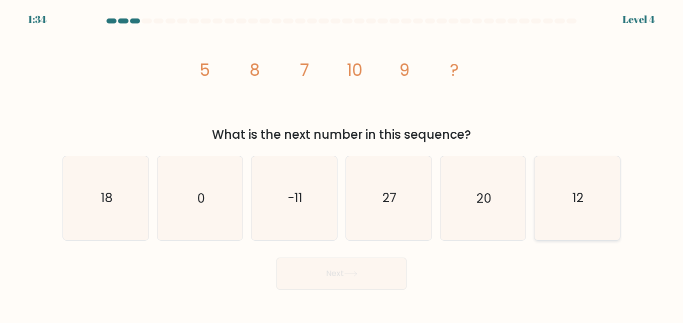
click at [578, 174] on icon "12" at bounding box center [576, 197] width 83 height 83
click at [342, 164] on input "f. 12" at bounding box center [341, 163] width 0 height 2
radio input "true"
click at [300, 270] on button "Next" at bounding box center [341, 274] width 130 height 32
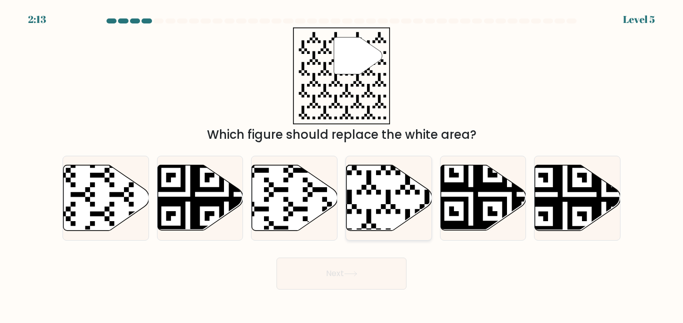
click at [363, 208] on icon at bounding box center [388, 197] width 85 height 65
click at [342, 164] on input "d." at bounding box center [341, 163] width 0 height 2
radio input "true"
click at [361, 268] on button "Next" at bounding box center [341, 274] width 130 height 32
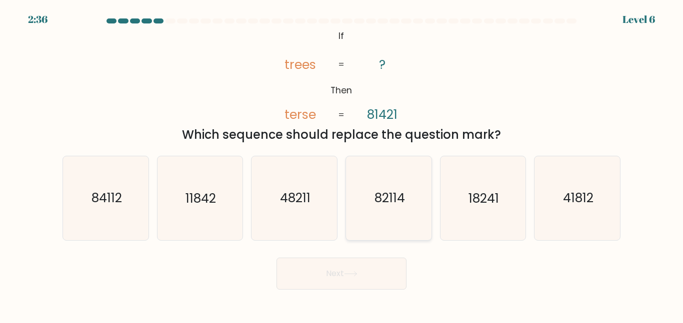
click at [398, 197] on text "82114" at bounding box center [389, 197] width 30 height 17
click at [342, 164] on input "d. 82114" at bounding box center [341, 163] width 0 height 2
radio input "true"
click at [367, 261] on button "Next" at bounding box center [341, 274] width 130 height 32
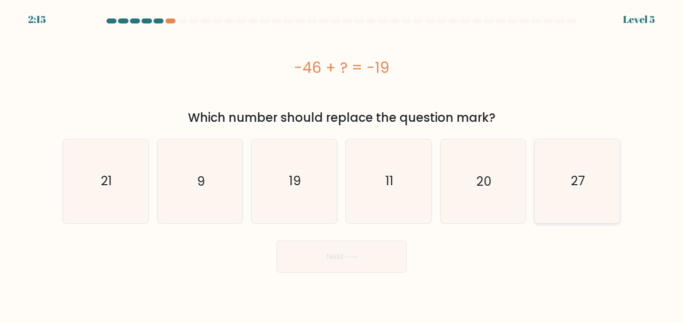
click at [577, 160] on icon "27" at bounding box center [576, 180] width 83 height 83
click at [342, 162] on input "f. 27" at bounding box center [341, 163] width 0 height 2
radio input "true"
click at [280, 256] on button "Next" at bounding box center [341, 257] width 130 height 32
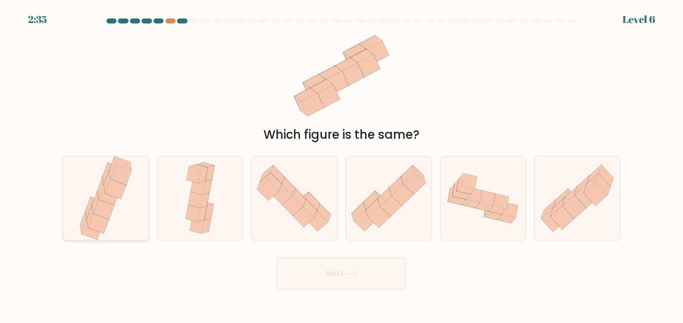
click at [104, 199] on icon at bounding box center [108, 195] width 20 height 20
click at [341, 164] on input "a." at bounding box center [341, 163] width 0 height 2
radio input "true"
click at [294, 274] on button "Next" at bounding box center [341, 274] width 130 height 32
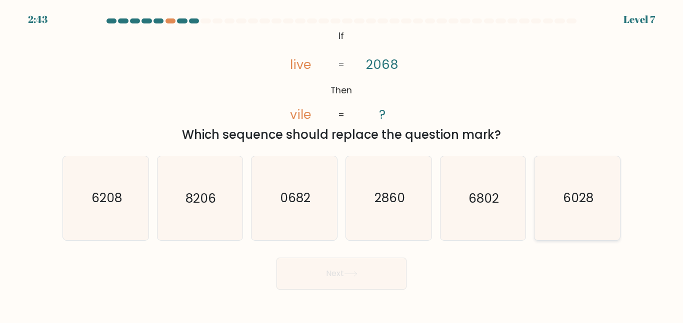
click at [565, 213] on icon "6028" at bounding box center [576, 197] width 83 height 83
click at [342, 164] on input "f. 6028" at bounding box center [341, 163] width 0 height 2
radio input "true"
click at [351, 274] on icon at bounding box center [350, 273] width 13 height 5
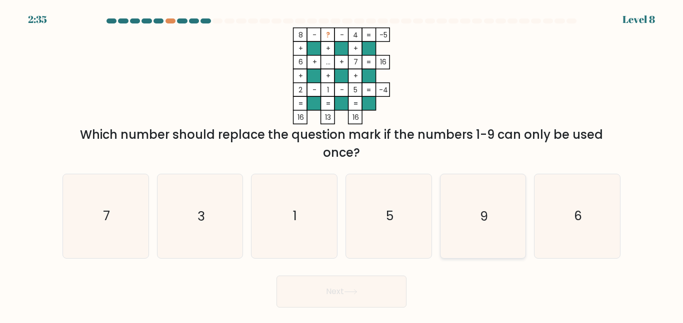
click at [485, 193] on icon "9" at bounding box center [482, 215] width 83 height 83
click at [342, 164] on input "e. 9" at bounding box center [341, 163] width 0 height 2
radio input "true"
click at [357, 304] on button "Next" at bounding box center [341, 292] width 130 height 32
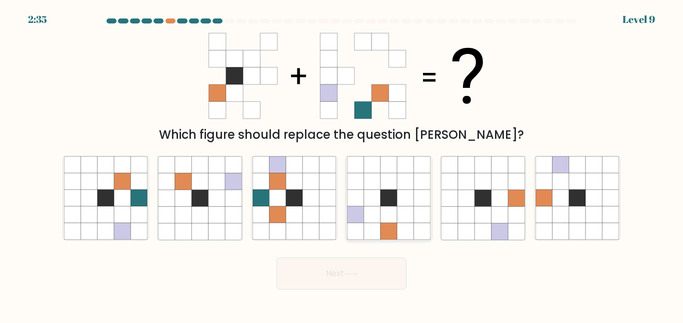
click at [386, 214] on icon at bounding box center [388, 215] width 16 height 16
click at [342, 164] on input "d." at bounding box center [341, 163] width 0 height 2
radio input "true"
click at [371, 275] on button "Next" at bounding box center [341, 274] width 130 height 32
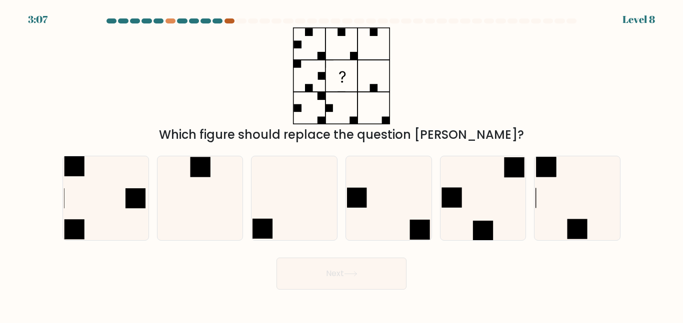
click at [225, 22] on div at bounding box center [229, 20] width 10 height 5
click at [226, 22] on div at bounding box center [229, 20] width 10 height 5
click at [196, 179] on icon at bounding box center [199, 197] width 83 height 83
click at [341, 164] on input "b." at bounding box center [341, 163] width 0 height 2
radio input "true"
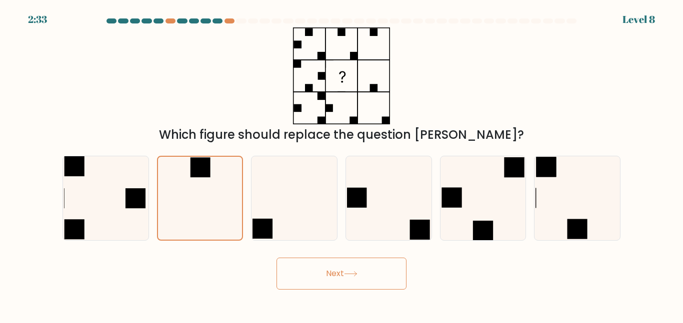
click at [317, 278] on button "Next" at bounding box center [341, 274] width 130 height 32
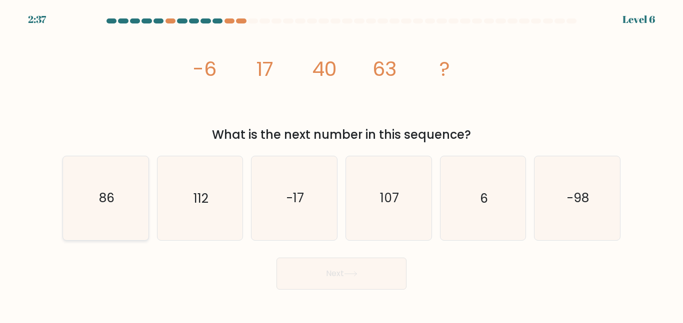
click at [116, 187] on icon "86" at bounding box center [105, 197] width 83 height 83
click at [341, 164] on input "a. 86" at bounding box center [341, 163] width 0 height 2
radio input "true"
click at [350, 276] on icon at bounding box center [350, 273] width 13 height 5
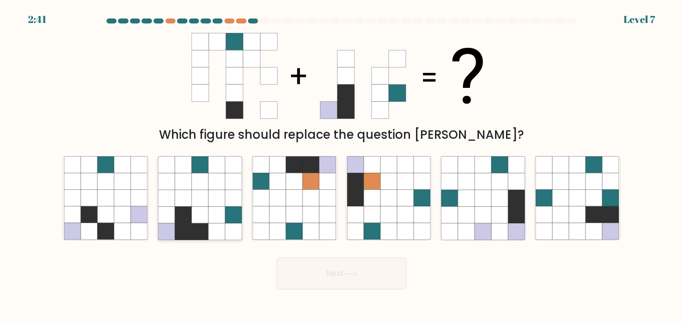
click at [209, 209] on icon at bounding box center [216, 215] width 16 height 16
click at [341, 164] on input "b." at bounding box center [341, 163] width 0 height 2
radio input "true"
click at [331, 274] on button "Next" at bounding box center [341, 274] width 130 height 32
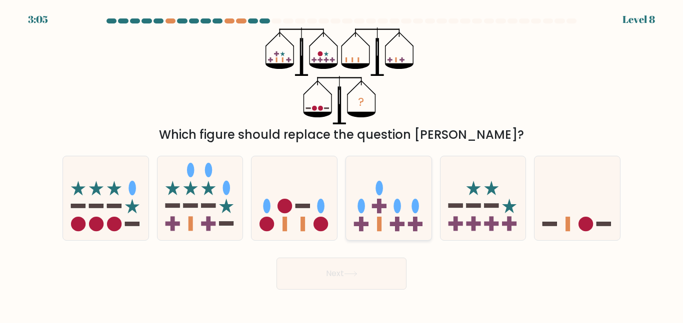
click at [363, 196] on icon at bounding box center [388, 198] width 85 height 70
click at [342, 164] on input "d." at bounding box center [341, 163] width 0 height 2
radio input "true"
click at [592, 221] on circle at bounding box center [585, 224] width 14 height 14
click at [342, 164] on input "f." at bounding box center [341, 163] width 0 height 2
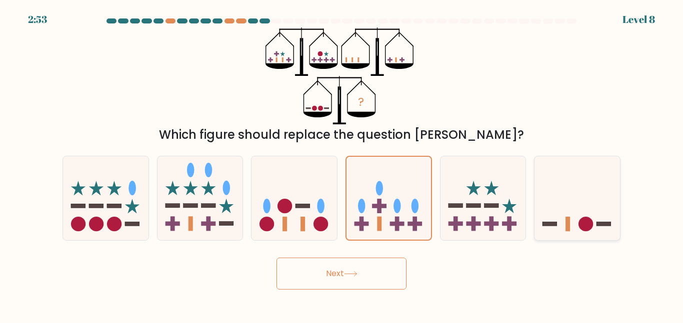
radio input "true"
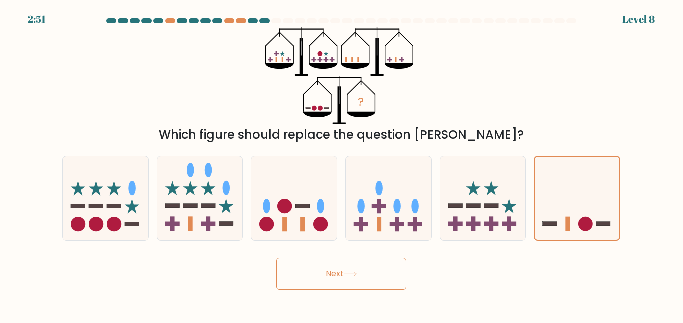
click at [381, 283] on button "Next" at bounding box center [341, 274] width 130 height 32
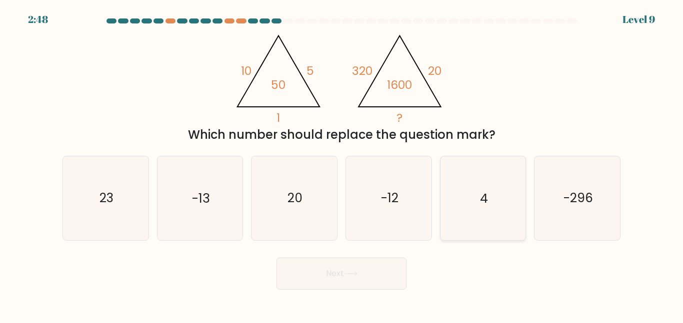
click at [491, 187] on icon "4" at bounding box center [482, 197] width 83 height 83
click at [342, 164] on input "e. 4" at bounding box center [341, 163] width 0 height 2
radio input "true"
click at [347, 269] on button "Next" at bounding box center [341, 274] width 130 height 32
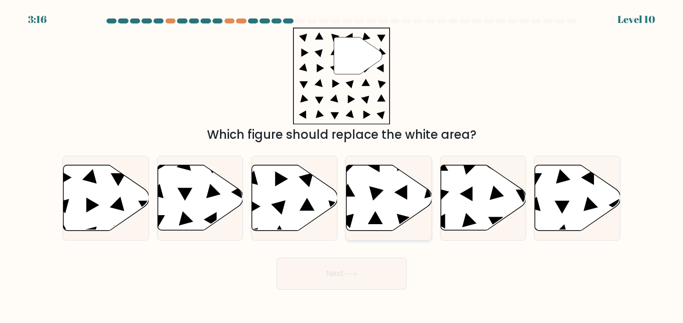
click at [353, 176] on icon at bounding box center [388, 197] width 85 height 65
click at [342, 164] on input "d." at bounding box center [341, 163] width 0 height 2
radio input "true"
click at [312, 269] on button "Next" at bounding box center [341, 274] width 130 height 32
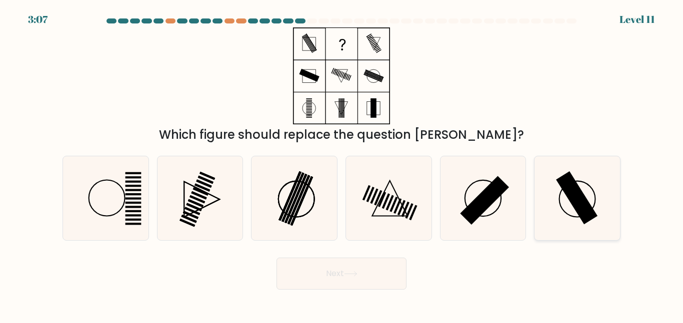
click at [565, 216] on icon at bounding box center [576, 197] width 83 height 83
click at [342, 164] on input "f." at bounding box center [341, 163] width 0 height 2
radio input "true"
click at [382, 279] on button "Next" at bounding box center [341, 274] width 130 height 32
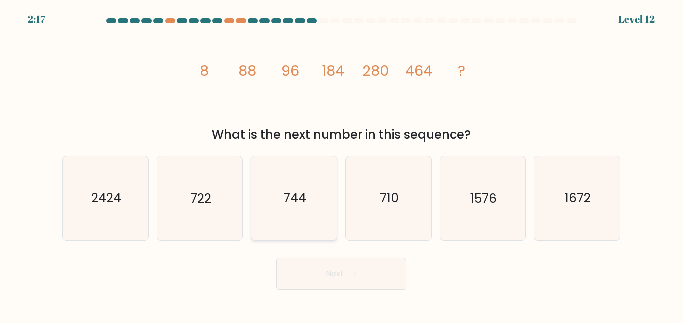
click at [311, 210] on icon "744" at bounding box center [293, 197] width 83 height 83
click at [341, 164] on input "c. 744" at bounding box center [341, 163] width 0 height 2
radio input "true"
click at [339, 272] on button "Next" at bounding box center [341, 274] width 130 height 32
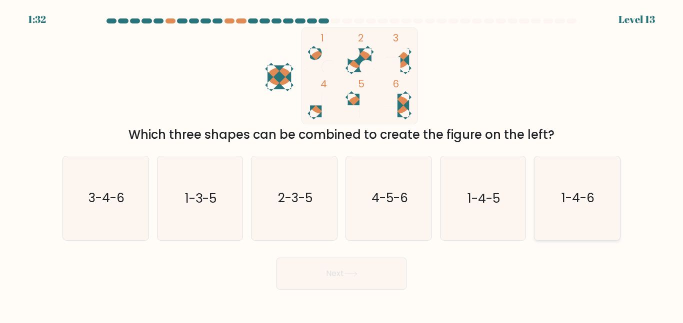
click at [583, 203] on text "1-4-6" at bounding box center [577, 197] width 33 height 17
click at [342, 164] on input "f. 1-4-6" at bounding box center [341, 163] width 0 height 2
radio input "true"
click at [372, 278] on button "Next" at bounding box center [341, 274] width 130 height 32
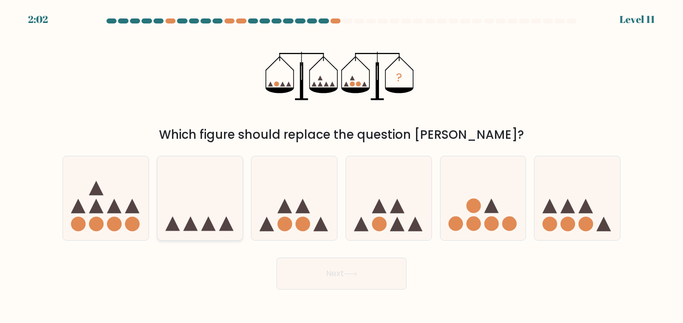
click at [190, 197] on icon at bounding box center [199, 198] width 85 height 70
click at [341, 164] on input "b." at bounding box center [341, 163] width 0 height 2
radio input "true"
click at [346, 273] on icon at bounding box center [350, 273] width 13 height 5
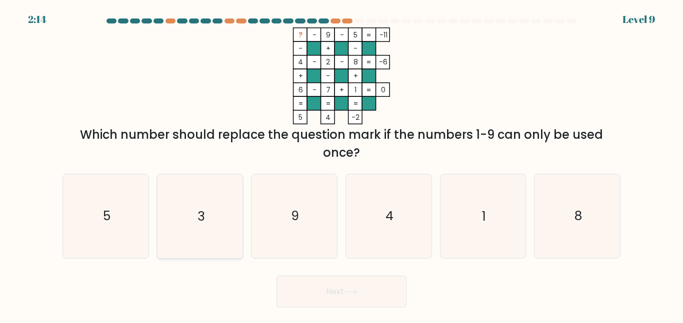
click at [209, 201] on icon "3" at bounding box center [199, 215] width 83 height 83
click at [341, 164] on input "b. 3" at bounding box center [341, 163] width 0 height 2
radio input "true"
click at [321, 293] on button "Next" at bounding box center [341, 292] width 130 height 32
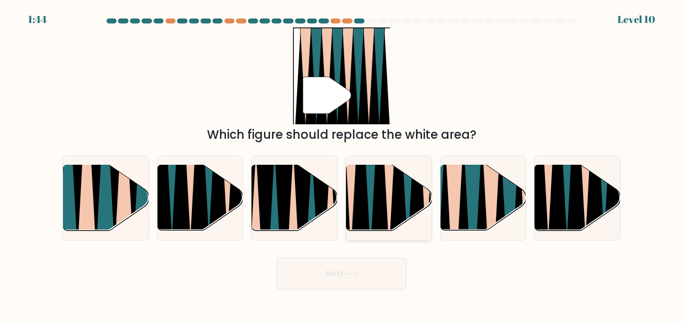
click at [382, 185] on icon at bounding box center [379, 164] width 18 height 170
click at [342, 164] on input "d." at bounding box center [341, 163] width 0 height 2
radio input "true"
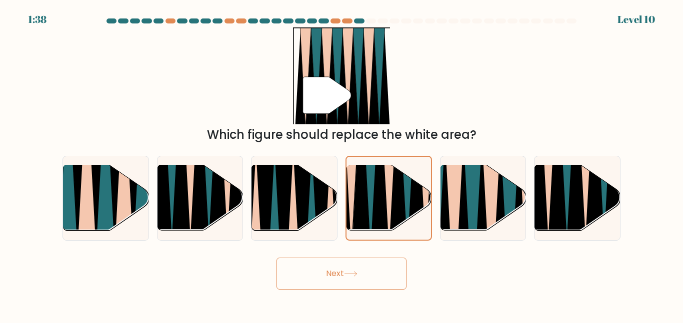
click at [340, 279] on button "Next" at bounding box center [341, 274] width 130 height 32
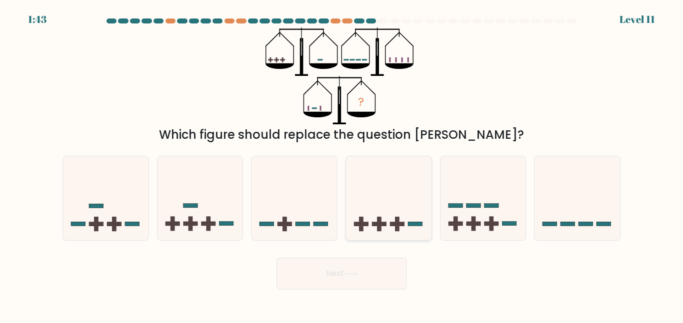
click at [409, 200] on icon at bounding box center [388, 198] width 85 height 70
click at [342, 164] on input "d." at bounding box center [341, 163] width 0 height 2
radio input "true"
click at [305, 211] on icon at bounding box center [293, 198] width 85 height 70
click at [341, 164] on input "c." at bounding box center [341, 163] width 0 height 2
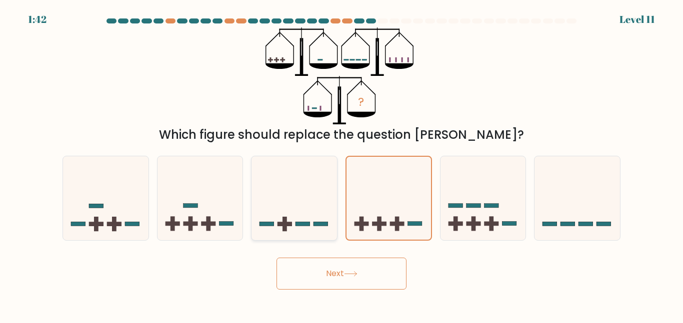
radio input "true"
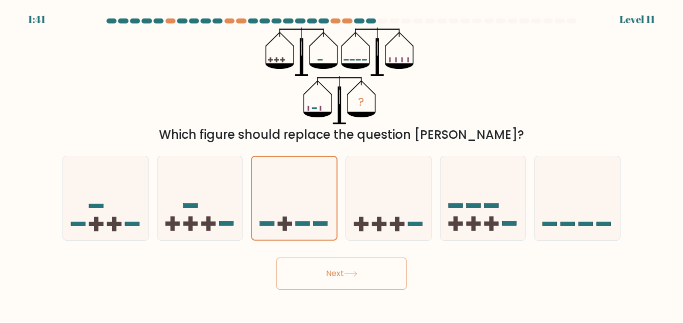
click at [333, 274] on button "Next" at bounding box center [341, 274] width 130 height 32
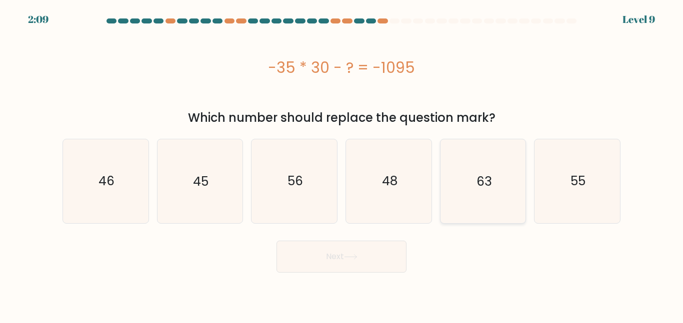
click at [469, 187] on icon "63" at bounding box center [482, 180] width 83 height 83
click at [342, 164] on input "e. 63" at bounding box center [341, 163] width 0 height 2
radio input "true"
click at [192, 182] on icon "45" at bounding box center [199, 180] width 83 height 83
click at [341, 164] on input "b. 45" at bounding box center [341, 163] width 0 height 2
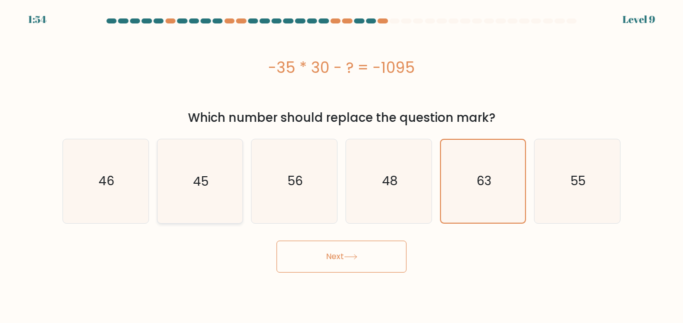
radio input "true"
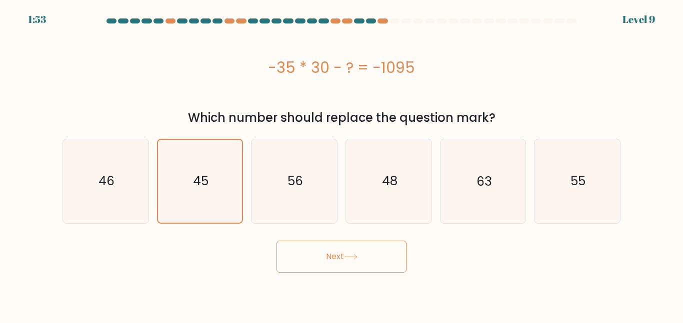
click at [329, 254] on button "Next" at bounding box center [341, 257] width 130 height 32
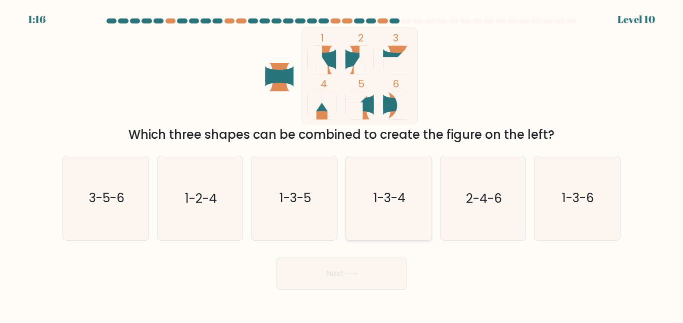
click at [380, 199] on text "1-3-4" at bounding box center [389, 197] width 32 height 17
click at [342, 164] on input "d. 1-3-4" at bounding box center [341, 163] width 0 height 2
radio input "true"
click at [342, 277] on button "Next" at bounding box center [341, 274] width 130 height 32
click at [357, 272] on icon at bounding box center [350, 273] width 13 height 5
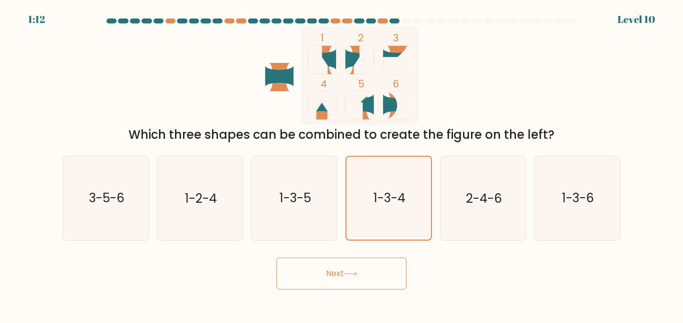
click at [354, 275] on icon at bounding box center [350, 273] width 13 height 5
click at [317, 275] on button "Next" at bounding box center [341, 274] width 130 height 32
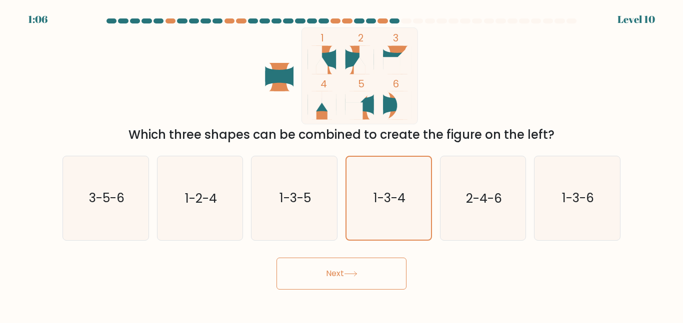
click at [319, 275] on button "Next" at bounding box center [341, 274] width 130 height 32
click at [380, 217] on icon "1-3-4" at bounding box center [388, 198] width 82 height 82
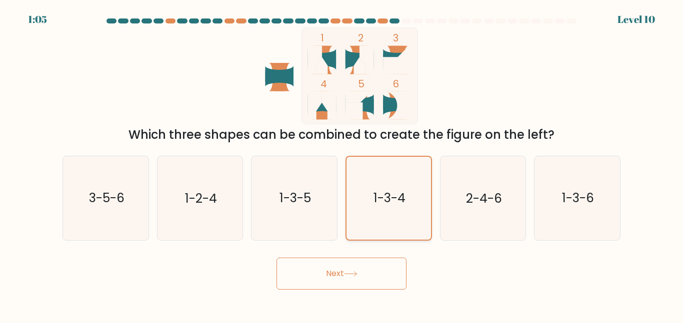
click at [342, 164] on input "d. 1-3-4" at bounding box center [341, 163] width 0 height 2
click at [379, 269] on button "Next" at bounding box center [341, 274] width 130 height 32
click at [356, 278] on button "Next" at bounding box center [341, 274] width 130 height 32
click at [360, 283] on button "Next" at bounding box center [341, 274] width 130 height 32
click at [361, 277] on button "Next" at bounding box center [341, 274] width 130 height 32
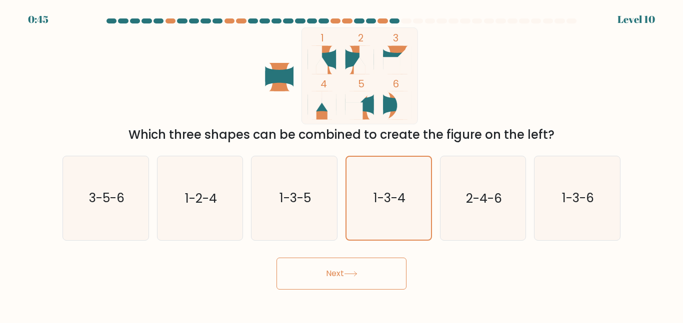
click at [311, 269] on button "Next" at bounding box center [341, 274] width 130 height 32
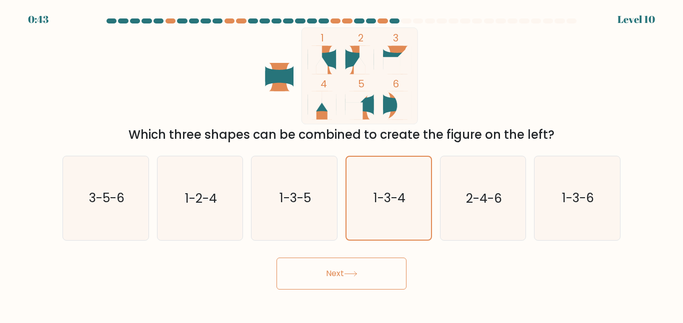
click at [311, 269] on button "Next" at bounding box center [341, 274] width 130 height 32
click at [348, 242] on form at bounding box center [341, 153] width 683 height 271
click at [366, 228] on icon "1-3-4" at bounding box center [388, 198] width 82 height 82
click at [342, 164] on input "d. 1-3-4" at bounding box center [341, 163] width 0 height 2
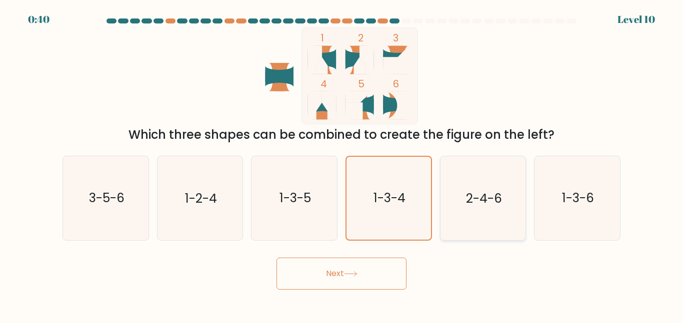
click at [474, 208] on icon "2-4-6" at bounding box center [482, 197] width 83 height 83
click at [342, 164] on input "e. 2-4-6" at bounding box center [341, 163] width 0 height 2
radio input "true"
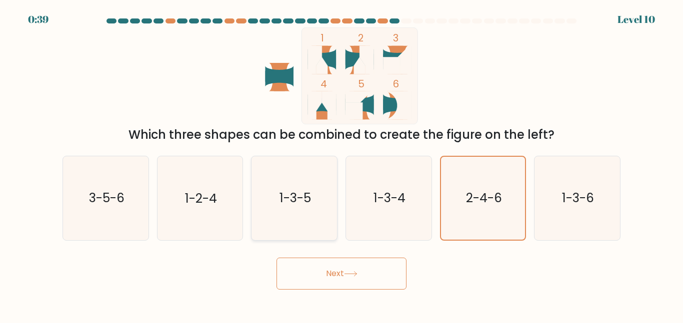
click at [318, 198] on icon "1-3-5" at bounding box center [293, 197] width 83 height 83
click at [341, 164] on input "c. 1-3-5" at bounding box center [341, 163] width 0 height 2
radio input "true"
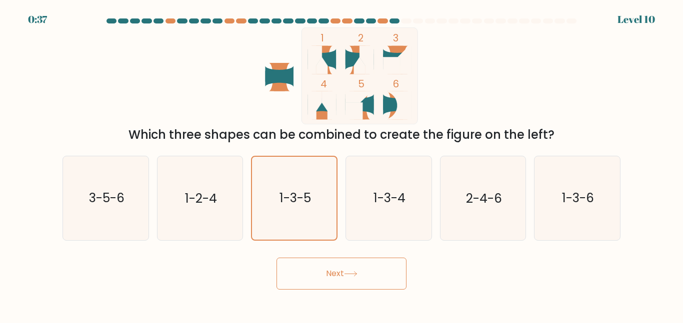
click at [384, 278] on button "Next" at bounding box center [341, 274] width 130 height 32
click at [384, 269] on button "Next" at bounding box center [341, 274] width 130 height 32
click at [384, 281] on button "Next" at bounding box center [341, 274] width 130 height 32
click at [380, 274] on button "Next" at bounding box center [341, 274] width 130 height 32
click at [377, 282] on button "Next" at bounding box center [341, 274] width 130 height 32
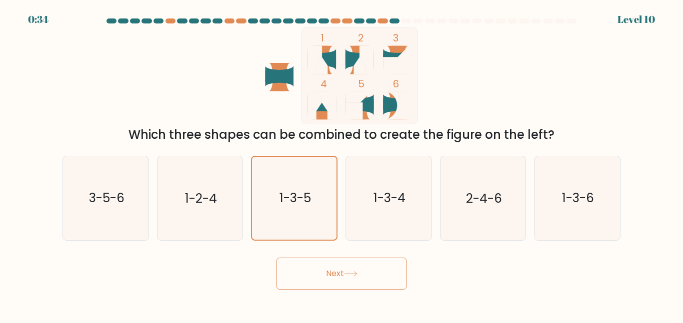
click at [336, 276] on button "Next" at bounding box center [341, 274] width 130 height 32
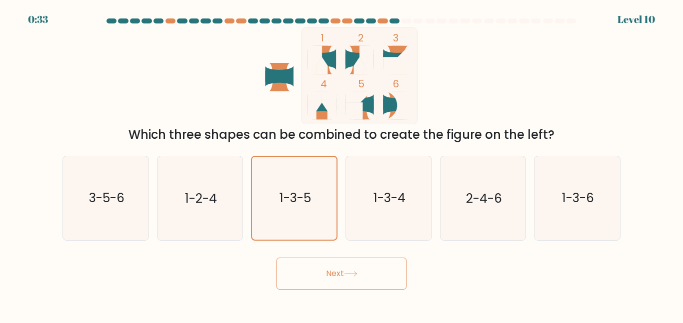
click at [336, 276] on button "Next" at bounding box center [341, 274] width 130 height 32
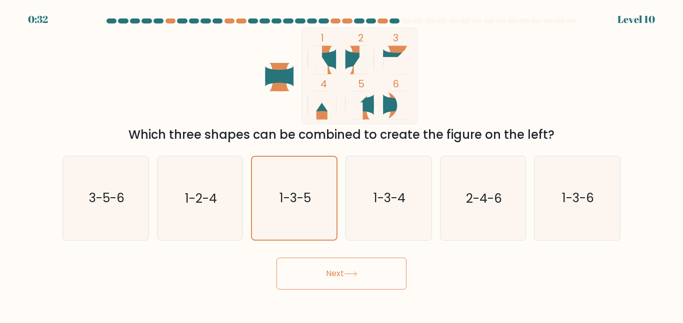
click at [336, 276] on button "Next" at bounding box center [341, 274] width 130 height 32
click at [437, 274] on div "Next" at bounding box center [341, 271] width 570 height 37
click at [472, 198] on text "2-4-6" at bounding box center [484, 197] width 36 height 17
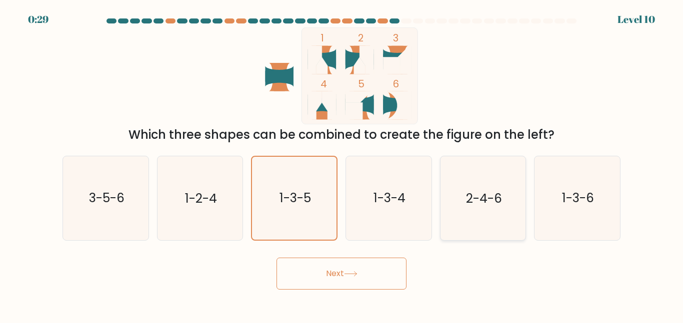
click at [342, 164] on input "e. 2-4-6" at bounding box center [341, 163] width 0 height 2
radio input "true"
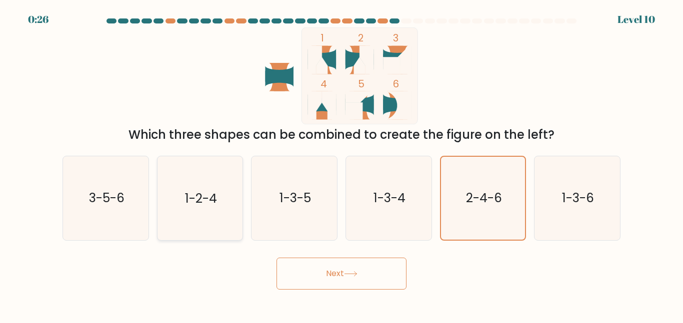
click at [222, 210] on icon "1-2-4" at bounding box center [199, 197] width 83 height 83
click at [341, 164] on input "b. 1-2-4" at bounding box center [341, 163] width 0 height 2
radio input "true"
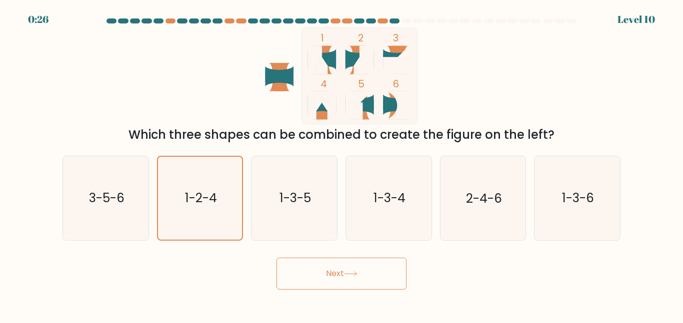
click at [340, 263] on button "Next" at bounding box center [341, 274] width 130 height 32
click at [67, 175] on icon "3-5-6" at bounding box center [105, 197] width 83 height 83
click at [341, 164] on input "a. 3-5-6" at bounding box center [341, 163] width 0 height 2
radio input "true"
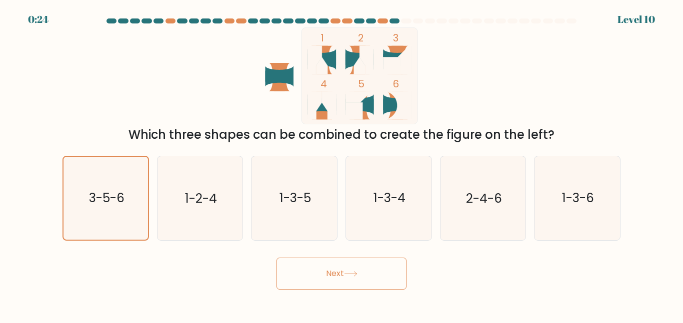
click at [289, 261] on button "Next" at bounding box center [341, 274] width 130 height 32
click at [504, 167] on icon "2-4-6" at bounding box center [482, 197] width 83 height 83
click at [342, 164] on input "e. 2-4-6" at bounding box center [341, 163] width 0 height 2
radio input "true"
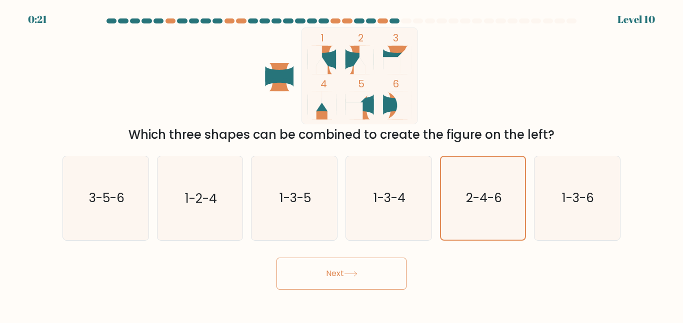
click at [331, 281] on button "Next" at bounding box center [341, 274] width 130 height 32
click at [342, 268] on button "Next" at bounding box center [341, 274] width 130 height 32
click at [335, 268] on button "Next" at bounding box center [341, 274] width 130 height 32
click at [330, 271] on button "Next" at bounding box center [341, 274] width 130 height 32
click at [307, 222] on icon "1-3-5" at bounding box center [293, 197] width 83 height 83
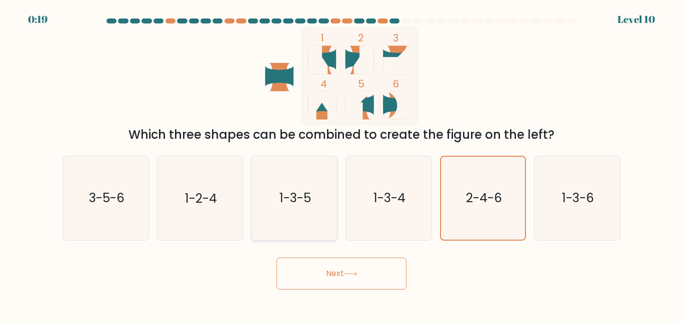
click at [341, 164] on input "c. 1-3-5" at bounding box center [341, 163] width 0 height 2
radio input "true"
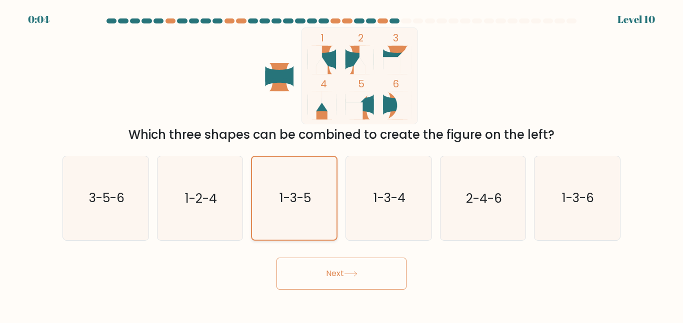
click at [306, 196] on text "1-3-5" at bounding box center [294, 197] width 31 height 17
click at [341, 164] on input "c. 1-3-5" at bounding box center [341, 163] width 0 height 2
click at [355, 288] on button "Next" at bounding box center [341, 274] width 130 height 32
click at [358, 288] on button "Next" at bounding box center [341, 274] width 130 height 32
click at [382, 287] on button "Next" at bounding box center [341, 274] width 130 height 32
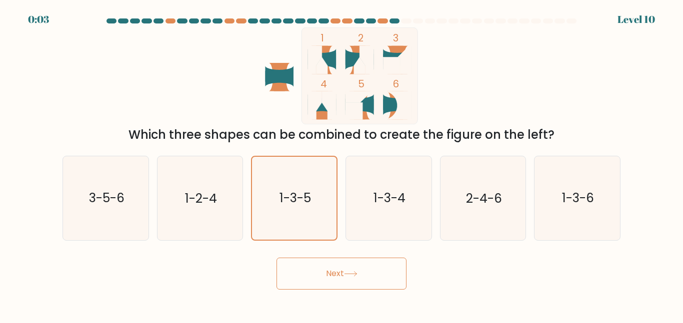
click at [401, 273] on button "Next" at bounding box center [341, 274] width 130 height 32
click at [401, 271] on button "Next" at bounding box center [341, 274] width 130 height 32
click at [389, 289] on button "Next" at bounding box center [341, 274] width 130 height 32
click at [387, 285] on button "Next" at bounding box center [341, 274] width 130 height 32
click at [384, 279] on button "Next" at bounding box center [341, 274] width 130 height 32
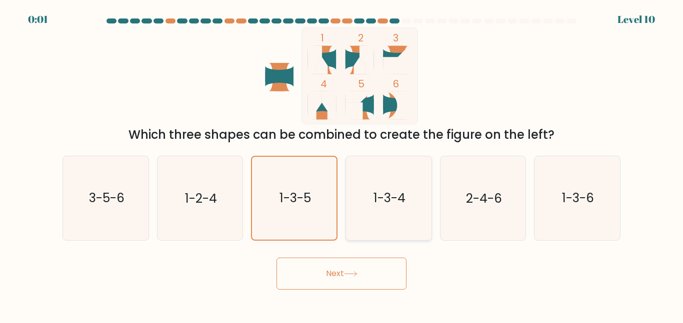
click at [396, 198] on text "1-3-4" at bounding box center [389, 197] width 32 height 17
click at [342, 164] on input "d. 1-3-4" at bounding box center [341, 163] width 0 height 2
radio input "true"
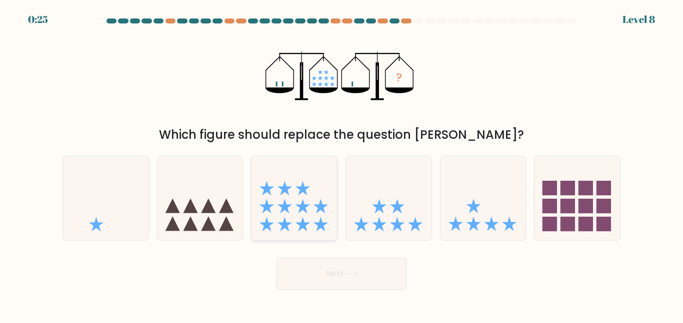
click at [314, 208] on icon at bounding box center [293, 198] width 85 height 70
click at [341, 164] on input "c." at bounding box center [341, 163] width 0 height 2
radio input "true"
click at [386, 220] on icon at bounding box center [388, 198] width 85 height 70
click at [342, 164] on input "d." at bounding box center [341, 163] width 0 height 2
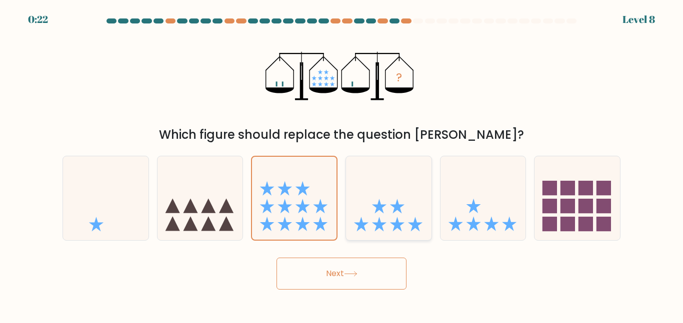
radio input "true"
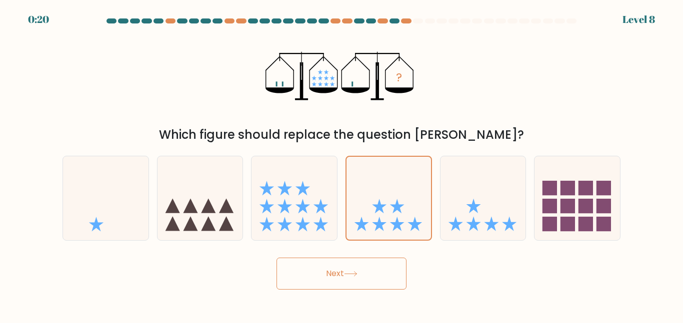
click at [371, 277] on button "Next" at bounding box center [341, 274] width 130 height 32
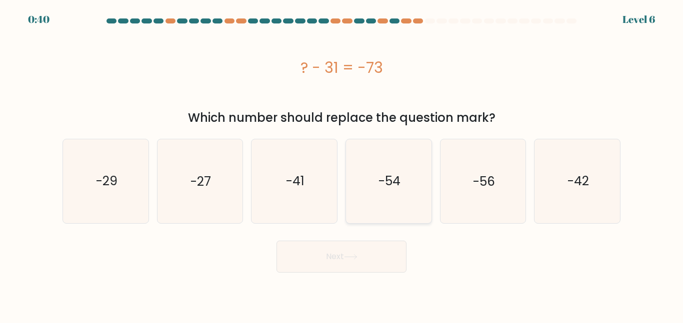
click at [405, 182] on icon "-54" at bounding box center [388, 180] width 83 height 83
click at [342, 164] on input "d. -54" at bounding box center [341, 163] width 0 height 2
radio input "true"
click at [185, 179] on icon "-27" at bounding box center [199, 180] width 83 height 83
click at [341, 164] on input "b. -27" at bounding box center [341, 163] width 0 height 2
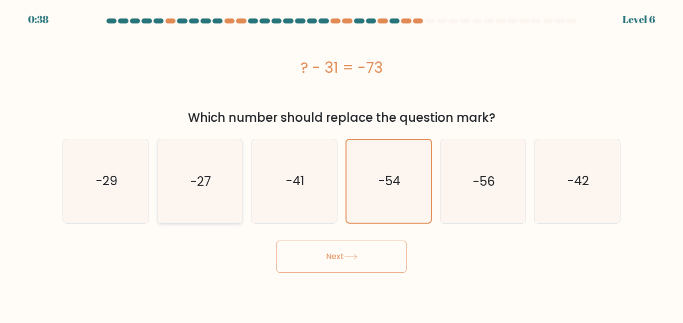
radio input "true"
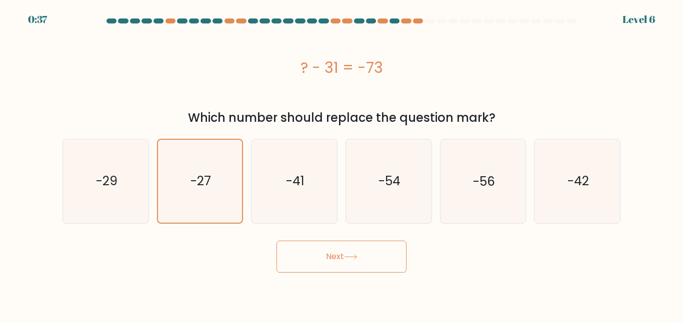
click at [335, 270] on button "Next" at bounding box center [341, 257] width 130 height 32
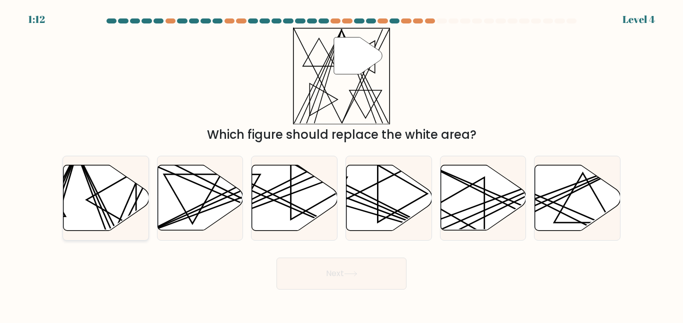
click at [120, 183] on icon at bounding box center [105, 197] width 85 height 65
click at [341, 164] on input "a." at bounding box center [341, 163] width 0 height 2
radio input "true"
click at [335, 273] on button "Next" at bounding box center [341, 274] width 130 height 32
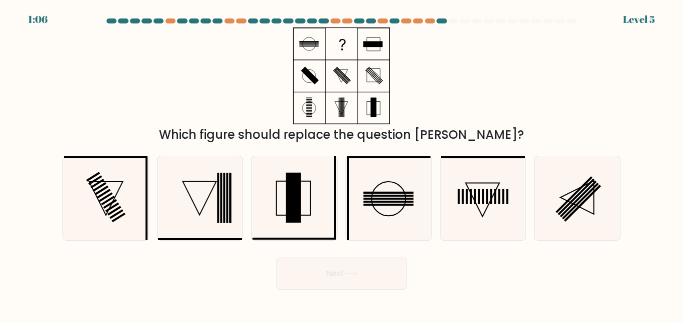
click at [335, 273] on button "Next" at bounding box center [341, 274] width 130 height 32
click at [515, 205] on icon at bounding box center [482, 197] width 83 height 83
click at [342, 164] on input "e." at bounding box center [341, 163] width 0 height 2
radio input "true"
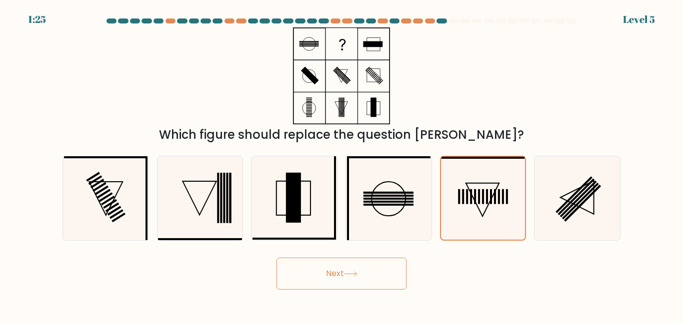
click at [393, 285] on button "Next" at bounding box center [341, 274] width 130 height 32
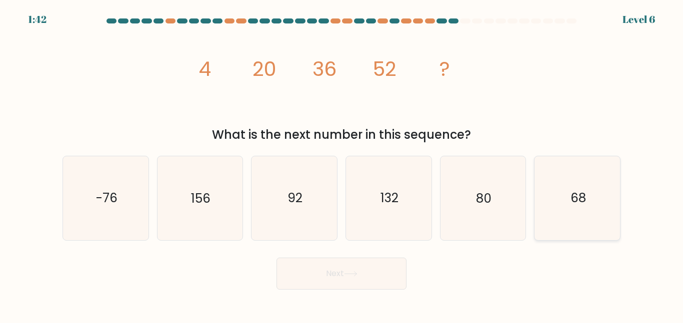
click at [591, 237] on icon "68" at bounding box center [576, 197] width 83 height 83
click at [342, 164] on input "f. 68" at bounding box center [341, 163] width 0 height 2
radio input "true"
click at [330, 265] on button "Next" at bounding box center [341, 274] width 130 height 32
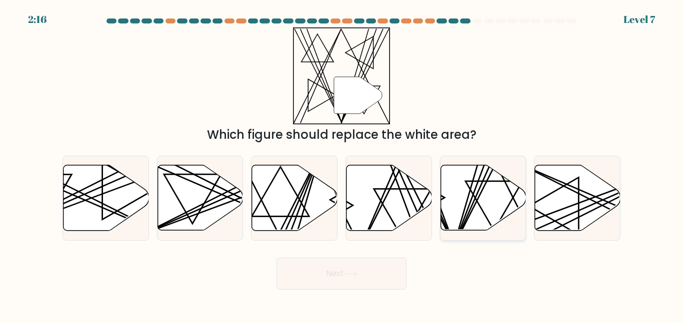
click at [486, 205] on icon at bounding box center [482, 197] width 85 height 65
click at [342, 164] on input "e." at bounding box center [341, 163] width 0 height 2
radio input "true"
click at [321, 268] on button "Next" at bounding box center [341, 274] width 130 height 32
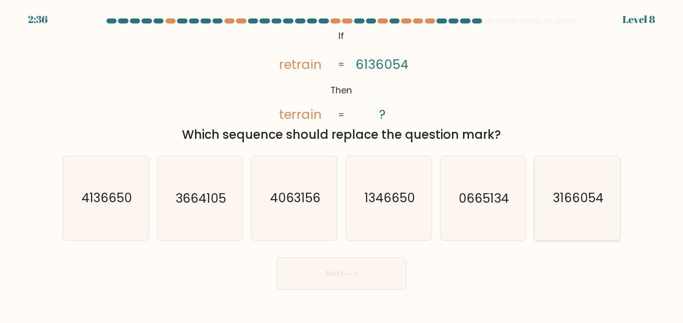
click at [569, 206] on text "3166054" at bounding box center [578, 197] width 50 height 17
click at [342, 164] on input "f. 3166054" at bounding box center [341, 163] width 0 height 2
radio input "true"
click at [294, 271] on button "Next" at bounding box center [341, 274] width 130 height 32
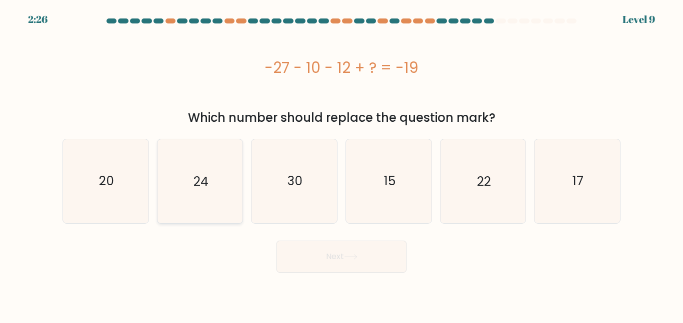
click at [207, 174] on text "24" at bounding box center [200, 180] width 15 height 17
click at [341, 164] on input "b. 24" at bounding box center [341, 163] width 0 height 2
radio input "true"
click at [328, 270] on button "Next" at bounding box center [341, 257] width 130 height 32
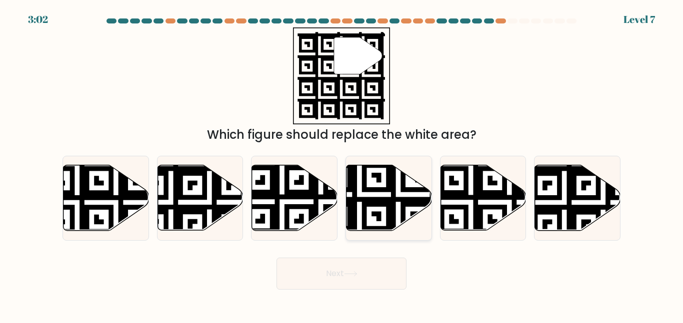
click at [377, 181] on icon at bounding box center [359, 233] width 155 height 155
click at [342, 164] on input "d." at bounding box center [341, 163] width 0 height 2
radio input "true"
click at [306, 269] on button "Next" at bounding box center [341, 274] width 130 height 32
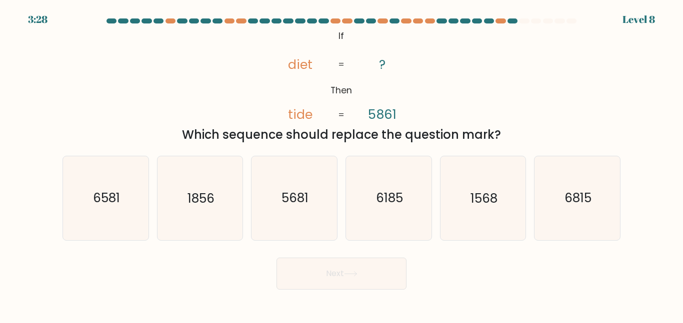
click at [385, 135] on div "Which sequence should replace the question mark?" at bounding box center [341, 135] width 546 height 18
click at [598, 198] on icon "6815" at bounding box center [576, 197] width 83 height 83
click at [342, 164] on input "f. 6815" at bounding box center [341, 163] width 0 height 2
radio input "true"
click at [369, 282] on button "Next" at bounding box center [341, 274] width 130 height 32
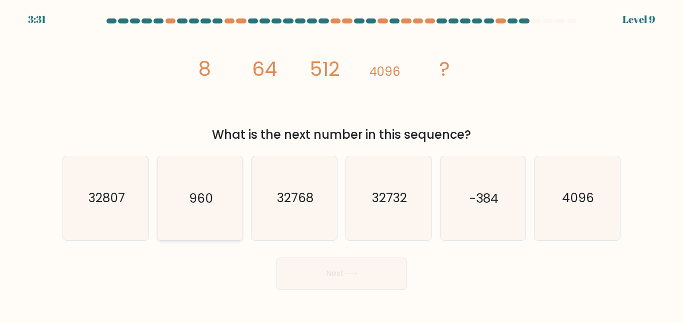
click at [198, 205] on text "960" at bounding box center [201, 197] width 24 height 17
click at [341, 164] on input "b. 960" at bounding box center [341, 163] width 0 height 2
radio input "true"
click at [388, 272] on button "Next" at bounding box center [341, 274] width 130 height 32
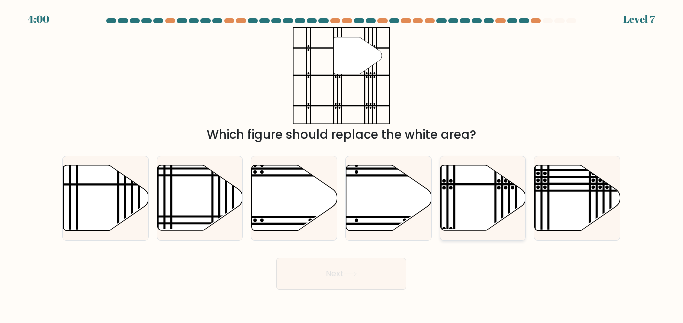
click at [456, 198] on icon at bounding box center [482, 197] width 85 height 65
click at [342, 164] on input "e." at bounding box center [341, 163] width 0 height 2
radio input "true"
click at [393, 266] on button "Next" at bounding box center [341, 274] width 130 height 32
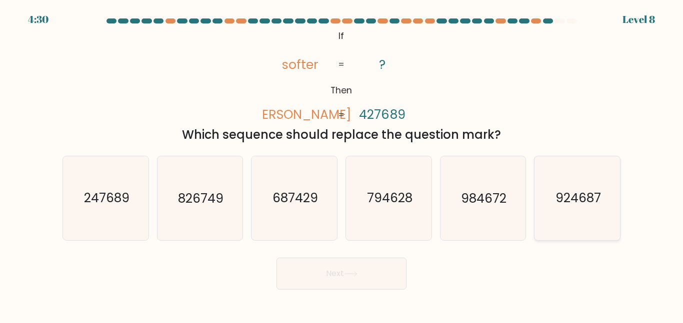
click at [545, 216] on icon "924687" at bounding box center [576, 197] width 83 height 83
click at [342, 164] on input "f. 924687" at bounding box center [341, 163] width 0 height 2
radio input "true"
click at [342, 272] on button "Next" at bounding box center [341, 274] width 130 height 32
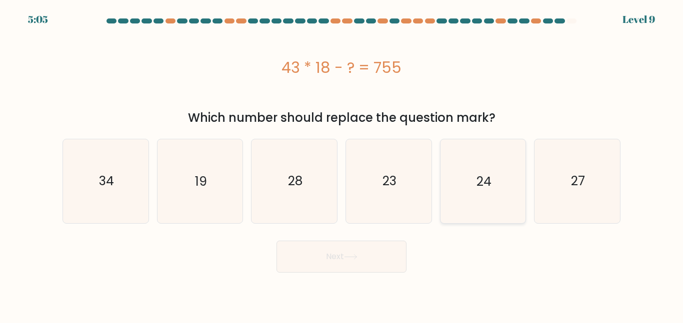
click at [498, 197] on icon "24" at bounding box center [482, 180] width 83 height 83
click at [342, 164] on input "e. 24" at bounding box center [341, 163] width 0 height 2
radio input "true"
click at [394, 255] on button "Next" at bounding box center [341, 257] width 130 height 32
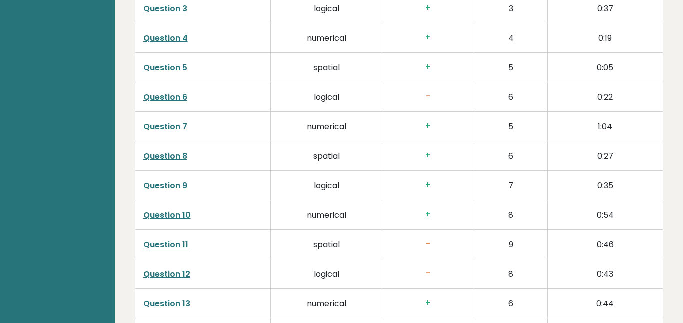
scroll to position [1674, 0]
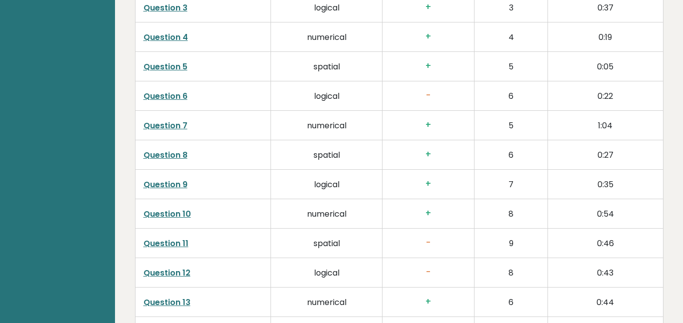
click at [171, 120] on link "Question 7" at bounding box center [165, 125] width 44 height 11
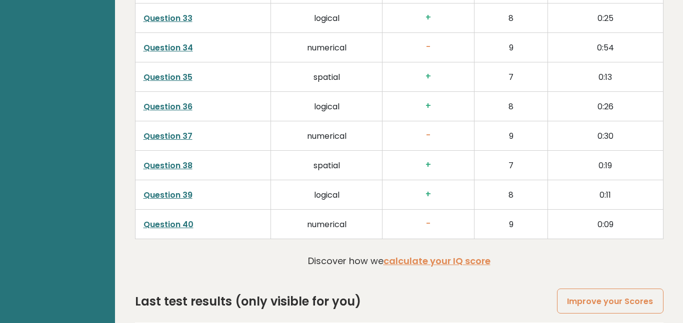
scroll to position [2632, 0]
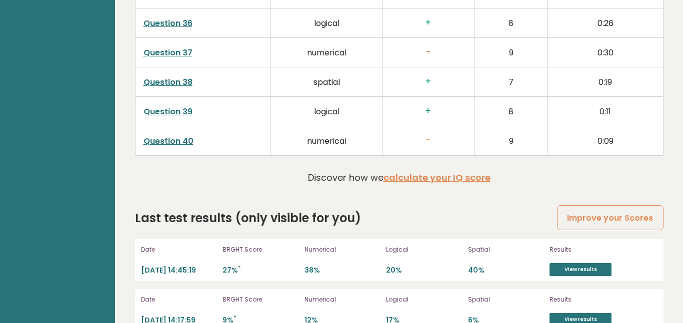
click at [308, 295] on p "Numerical" at bounding box center [342, 299] width 76 height 9
click at [591, 313] on link "View results" at bounding box center [580, 319] width 62 height 13
click at [597, 263] on link "View results" at bounding box center [580, 269] width 62 height 13
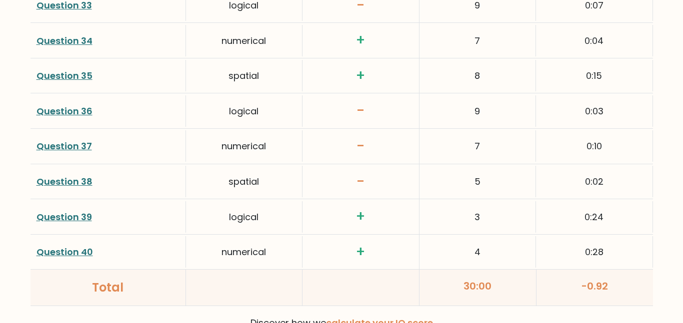
scroll to position [2592, 0]
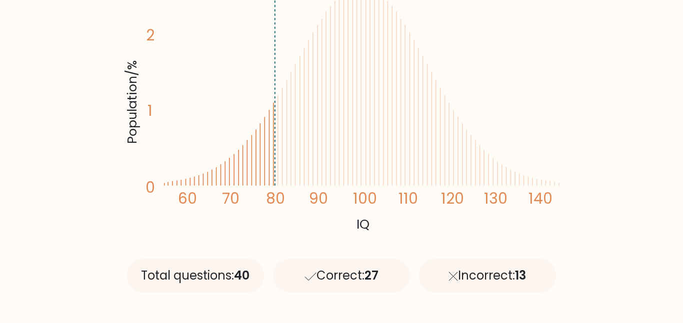
scroll to position [0, 0]
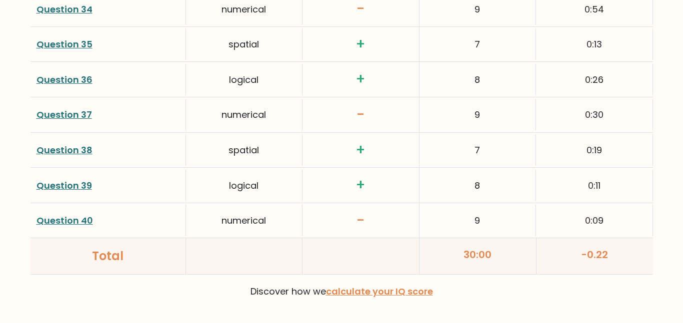
scroll to position [2692, 0]
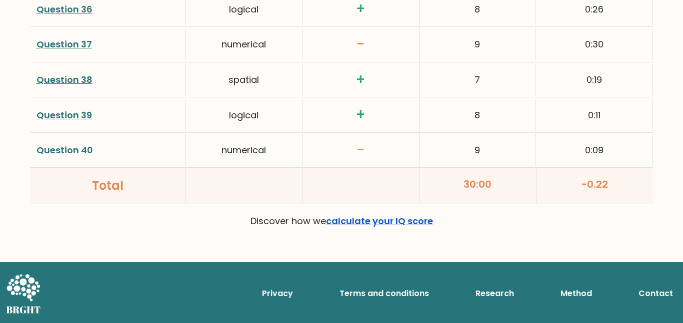
click at [359, 219] on link "calculate your IQ score" at bounding box center [379, 221] width 107 height 12
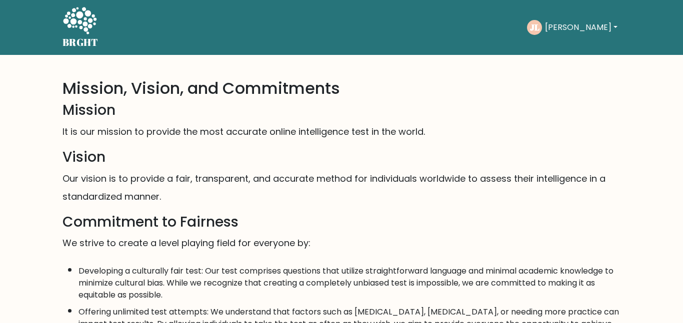
click at [80, 32] on icon at bounding box center [79, 21] width 34 height 30
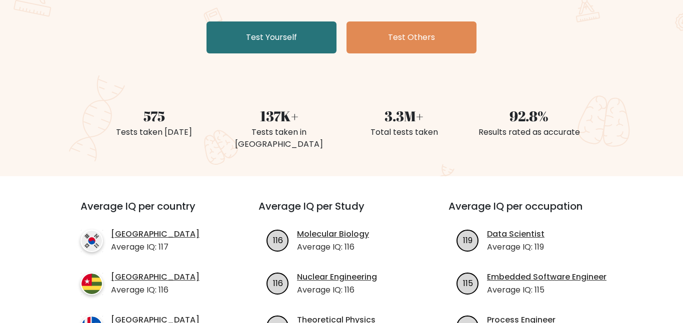
scroll to position [191, 0]
